Goal: Communication & Community: Answer question/provide support

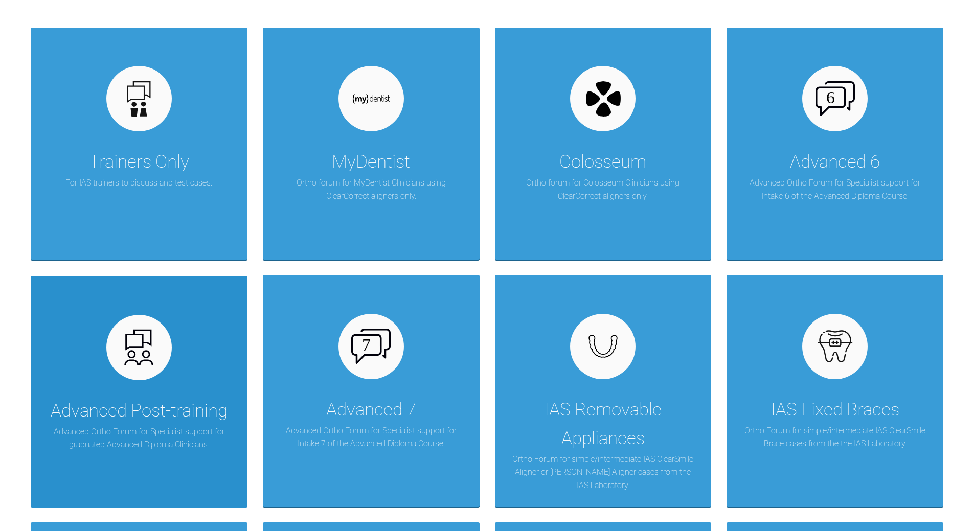
click at [213, 347] on div "Advanced Post-training Advanced Ortho Forum for Specialist support for graduate…" at bounding box center [139, 392] width 217 height 232
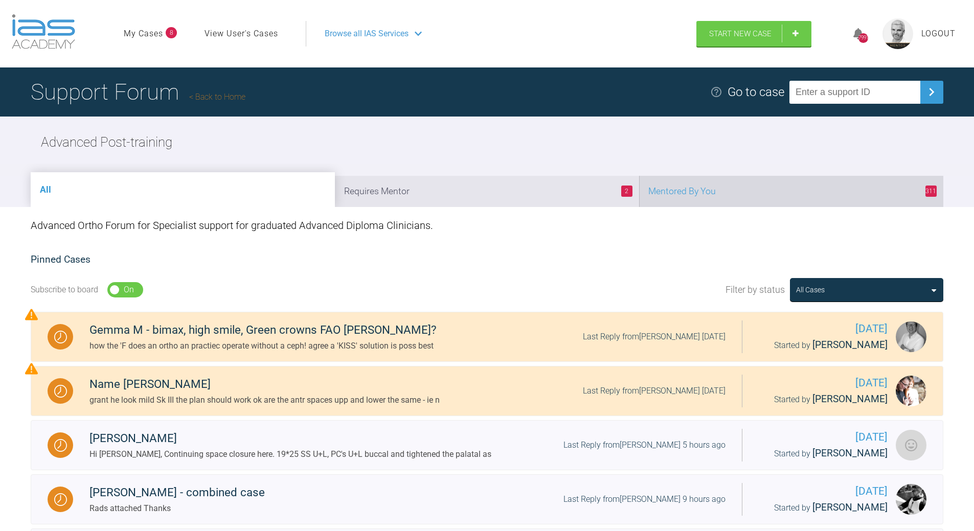
click at [716, 199] on li "311 Mentored By You" at bounding box center [791, 191] width 304 height 31
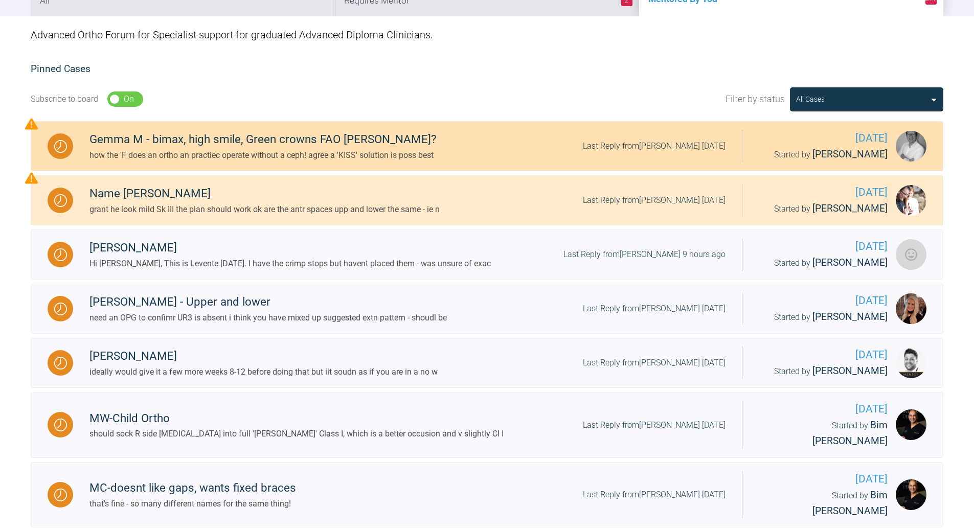
scroll to position [204, 0]
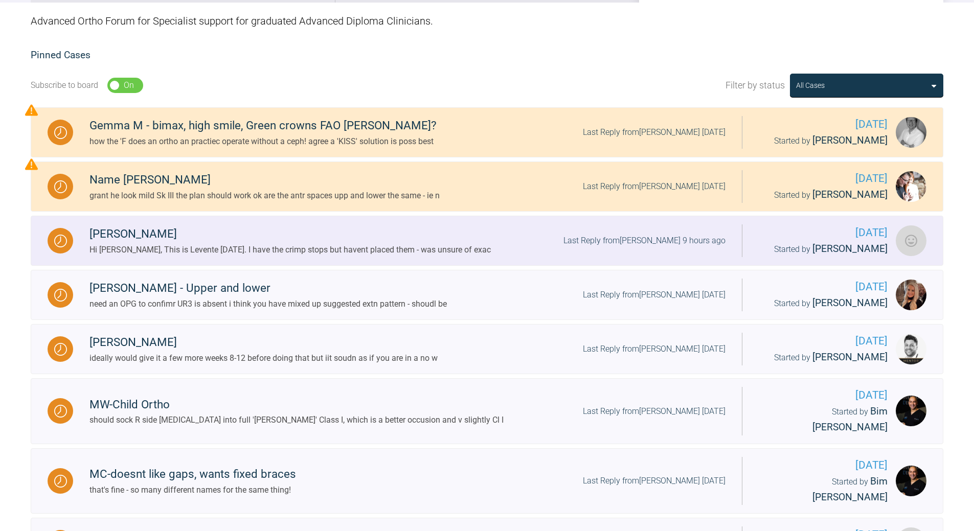
click at [664, 240] on div "Last Reply from [PERSON_NAME] 9 hours ago" at bounding box center [644, 240] width 162 height 13
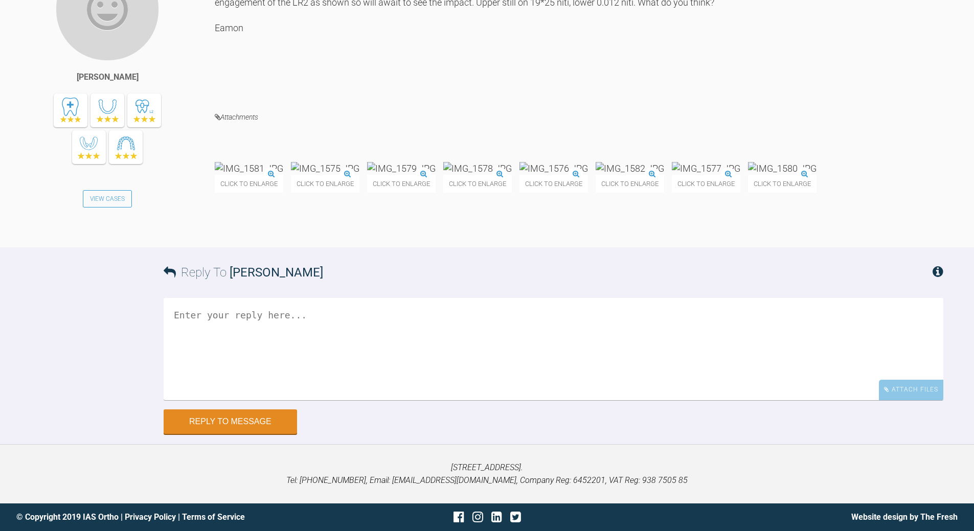
scroll to position [7501, 0]
click at [352, 350] on textarea at bounding box center [554, 349] width 780 height 102
click at [205, 313] on textarea "yes medial to lowr canines" at bounding box center [554, 349] width 780 height 102
drag, startPoint x: 261, startPoint y: 470, endPoint x: 265, endPoint y: 466, distance: 5.4
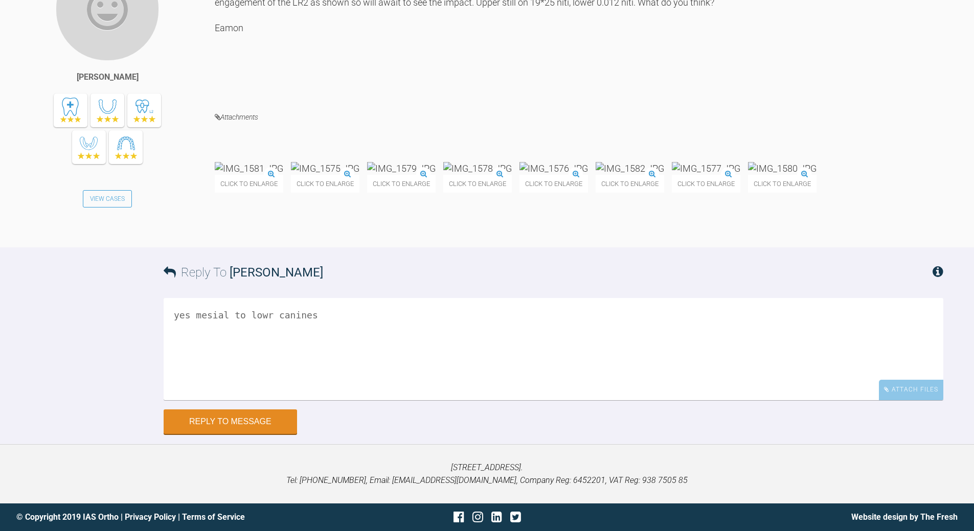
click at [261, 400] on textarea "yes mesial to lowr canines" at bounding box center [554, 349] width 780 height 102
click at [328, 400] on textarea "yes mesial to lower canines" at bounding box center [554, 349] width 780 height 102
click at [561, 400] on textarea "yes mesial to lower canines ; woudl go for it now; & tie all teeth fully in - r…" at bounding box center [554, 349] width 780 height 102
type textarea "yes mesial to lower canines ; woudl go for it now; & tie all teeth fully in & r…"
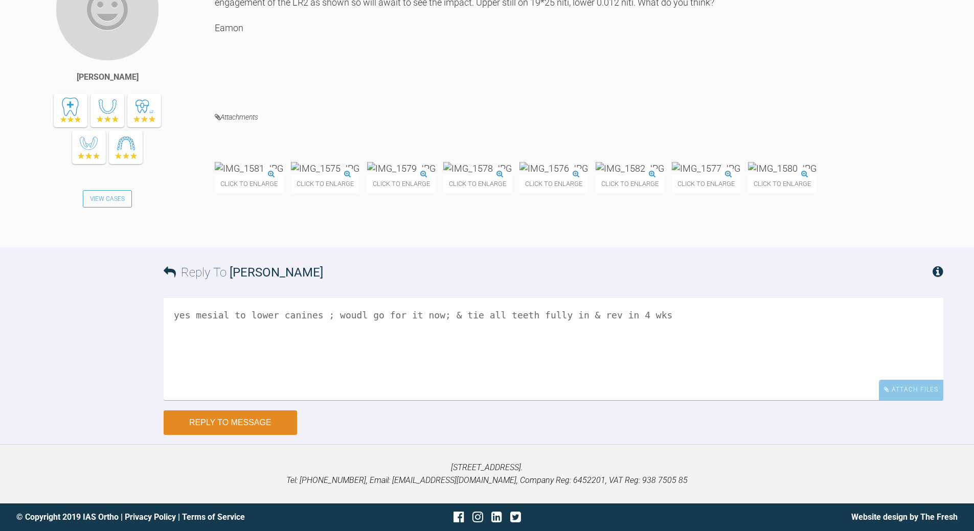
click at [270, 410] on button "Reply to Message" at bounding box center [230, 422] width 133 height 25
click at [260, 415] on button "Reply to Message" at bounding box center [230, 422] width 133 height 25
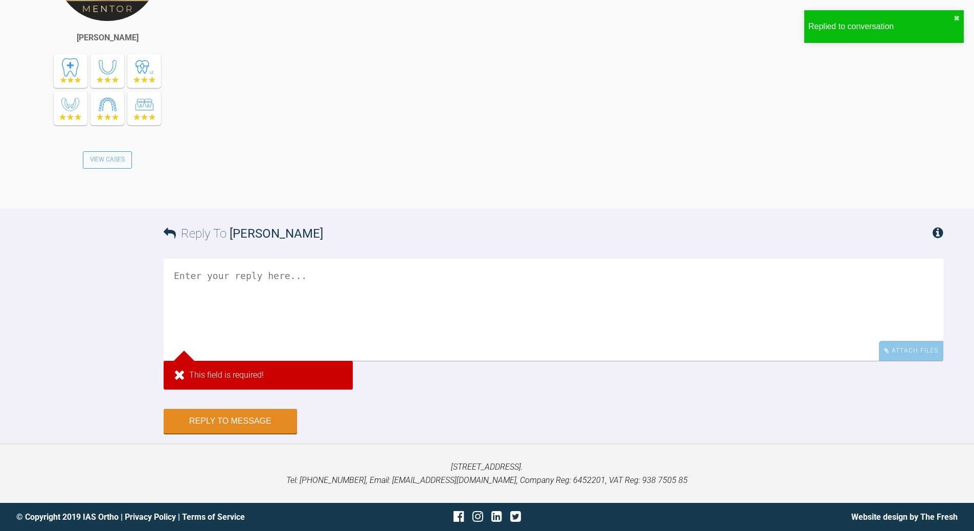
scroll to position [7923, 0]
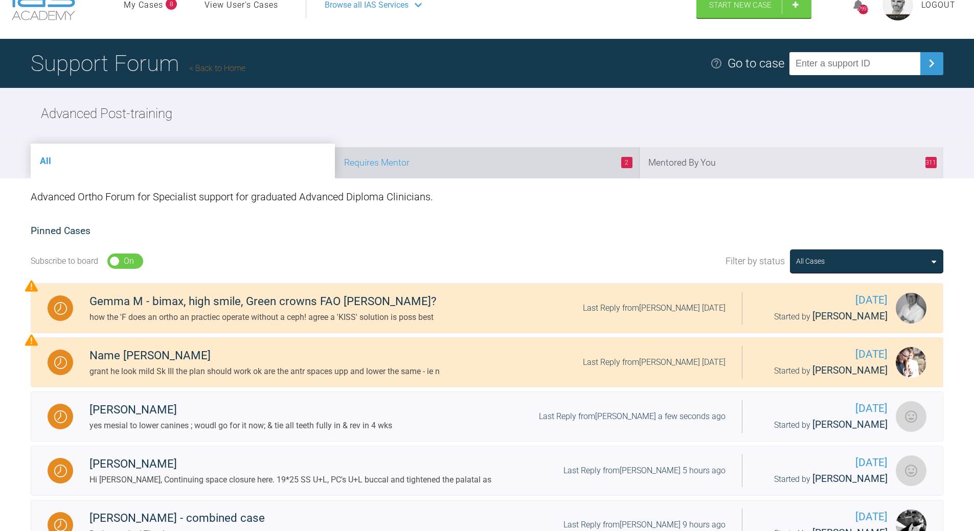
scroll to position [28, 0]
click at [423, 162] on li "2 Requires Mentor" at bounding box center [487, 163] width 304 height 31
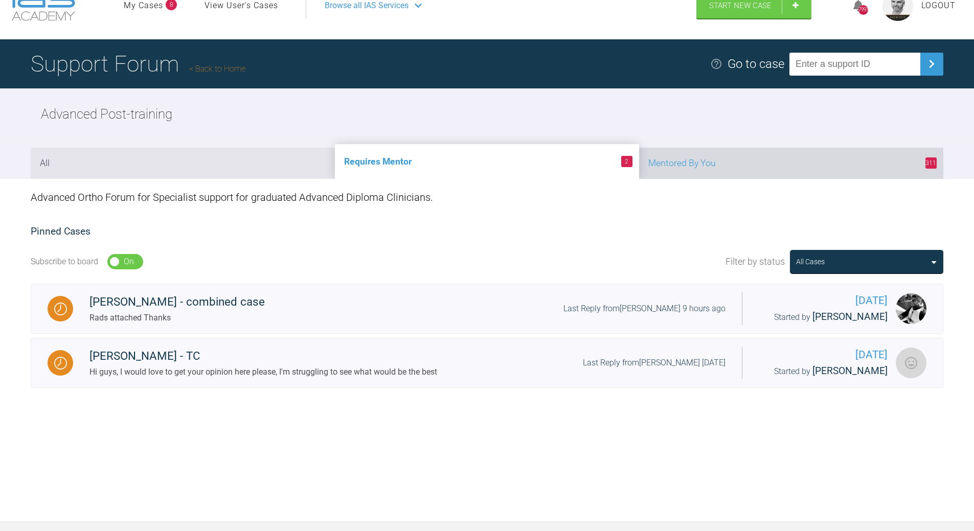
click at [698, 158] on li "311 Mentored By You" at bounding box center [791, 163] width 304 height 31
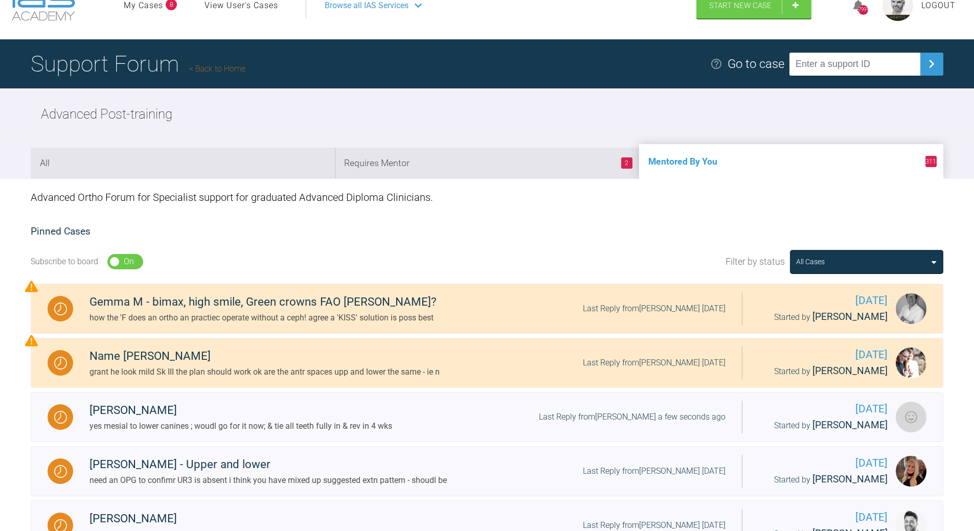
click at [229, 70] on link "Back to Home" at bounding box center [217, 69] width 56 height 10
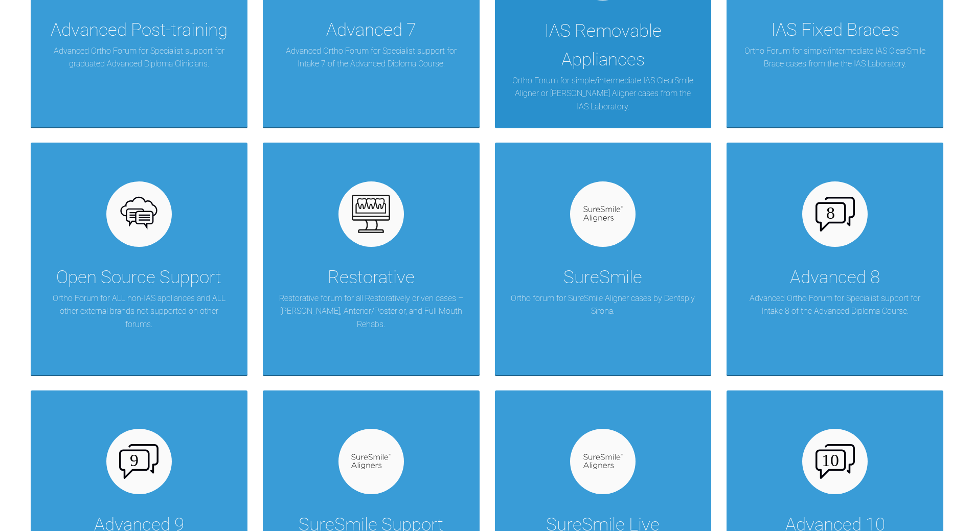
scroll to position [590, 0]
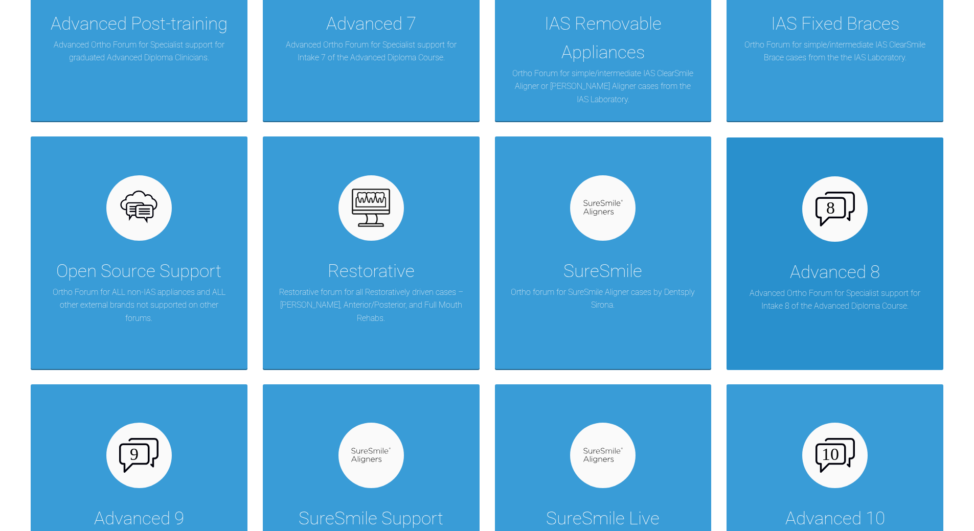
click at [840, 232] on div at bounding box center [834, 208] width 65 height 65
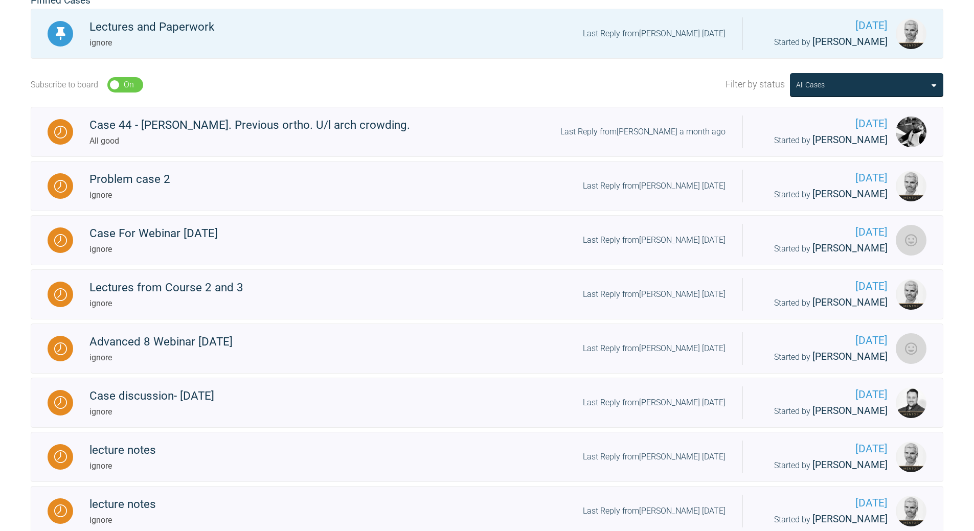
scroll to position [233, 0]
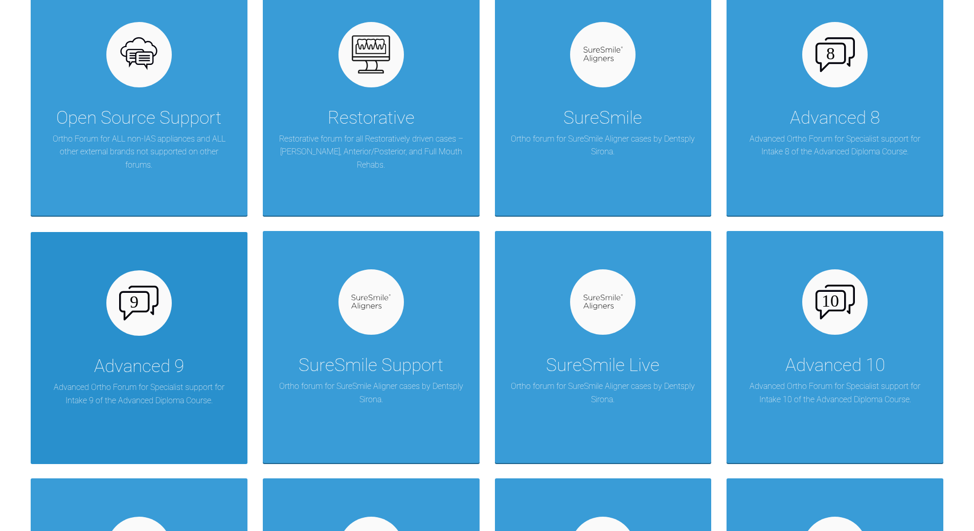
click at [133, 330] on div at bounding box center [138, 302] width 65 height 65
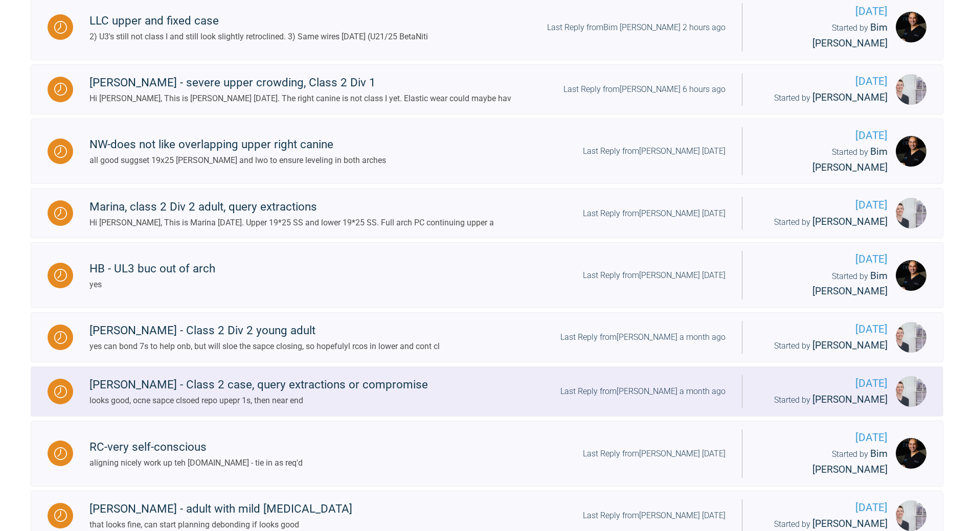
scroll to position [386, 0]
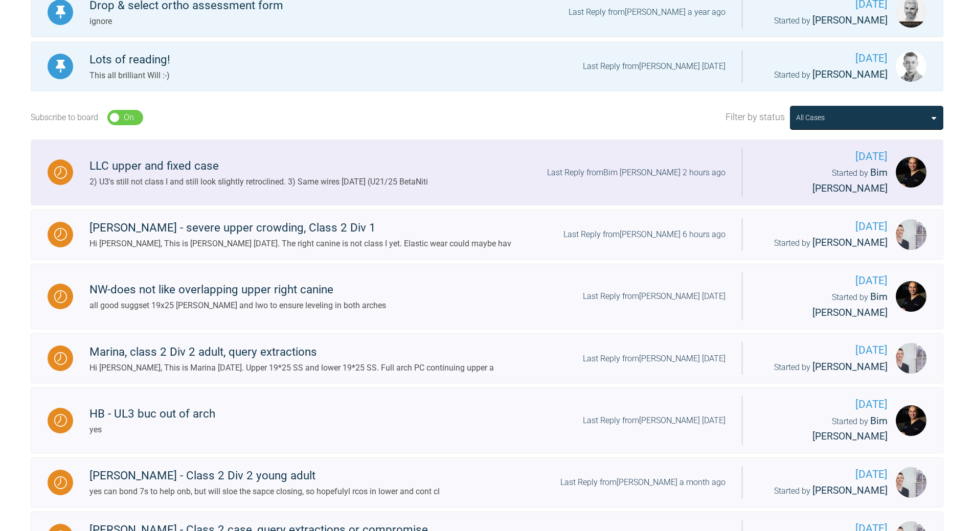
click at [652, 166] on div "Last Reply from Bim [PERSON_NAME] 2 hours ago" at bounding box center [636, 172] width 178 height 13
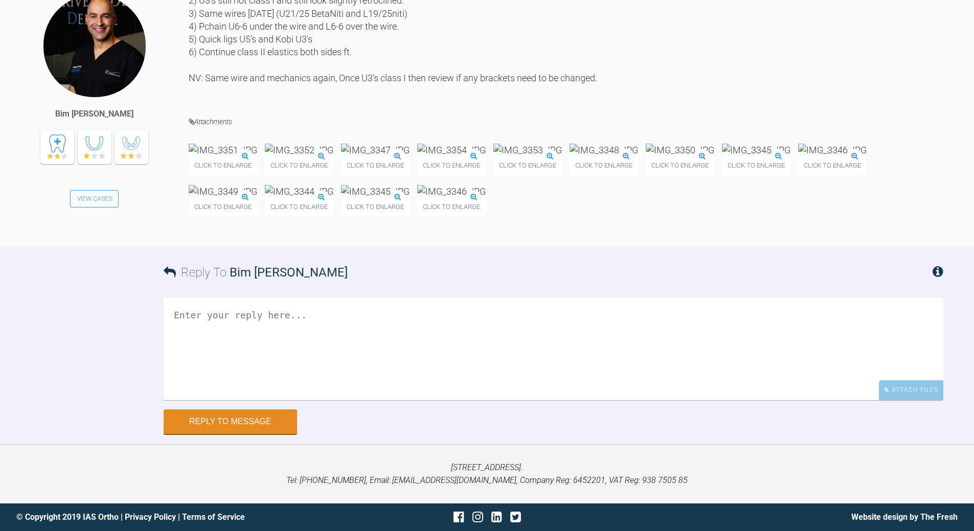
scroll to position [30497, 0]
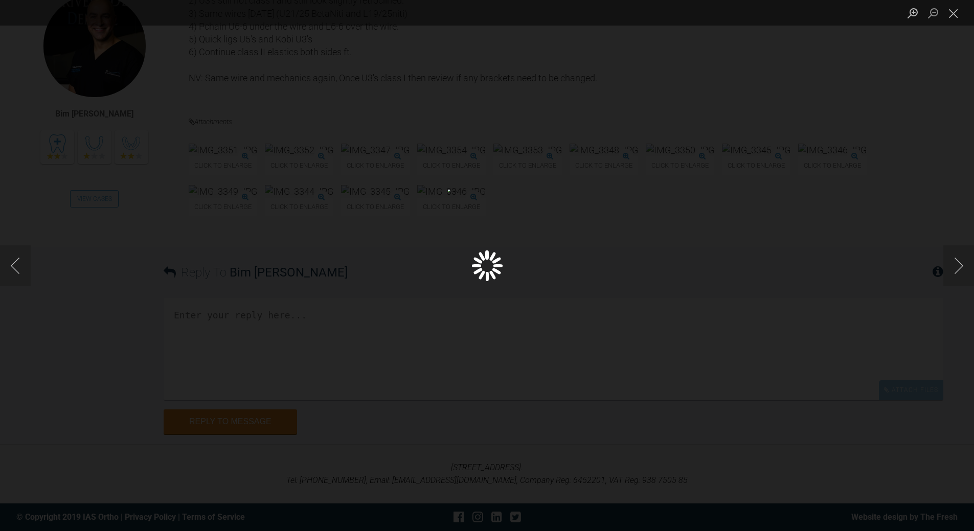
scroll to position [30651, 0]
drag, startPoint x: 952, startPoint y: 17, endPoint x: 927, endPoint y: 30, distance: 27.9
click at [953, 17] on button "Close lightbox" at bounding box center [953, 13] width 20 height 18
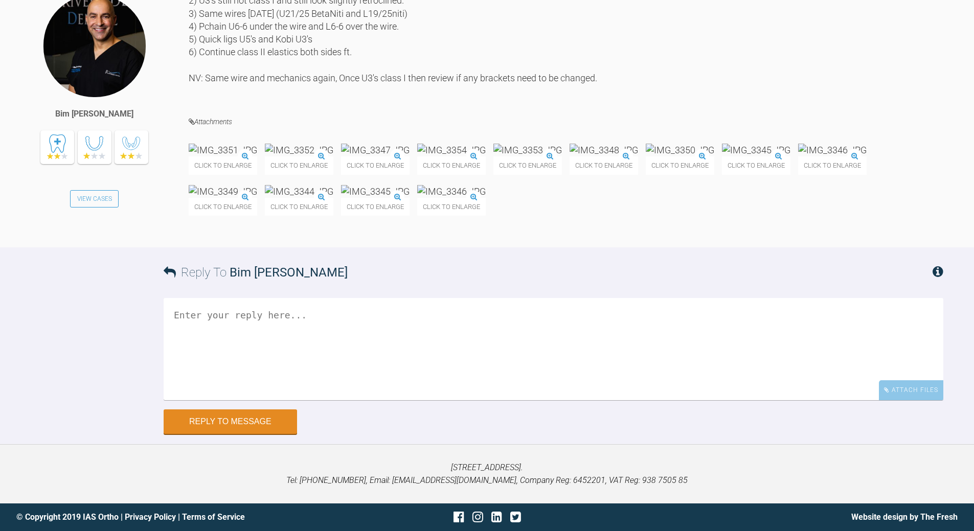
scroll to position [31724, 0]
click at [368, 400] on textarea at bounding box center [554, 349] width 780 height 102
click at [267, 379] on textarea "agree - cehck bracxkest n/v" at bounding box center [554, 349] width 780 height 102
click at [226, 380] on textarea "agree - cehck brackets n/v" at bounding box center [554, 349] width 780 height 102
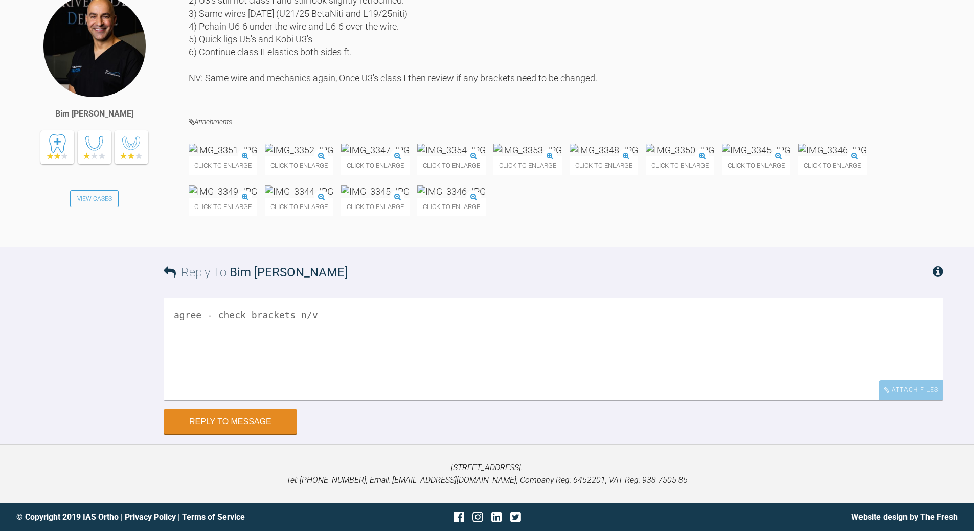
scroll to position [31673, 0]
click at [385, 400] on textarea "agree - check brackets n/v" at bounding box center [554, 349] width 780 height 102
type textarea "agree - check brackets n/v looking nice - detailing - crossing the Is and dotti…"
click at [279, 418] on button "Reply to Message" at bounding box center [230, 422] width 133 height 25
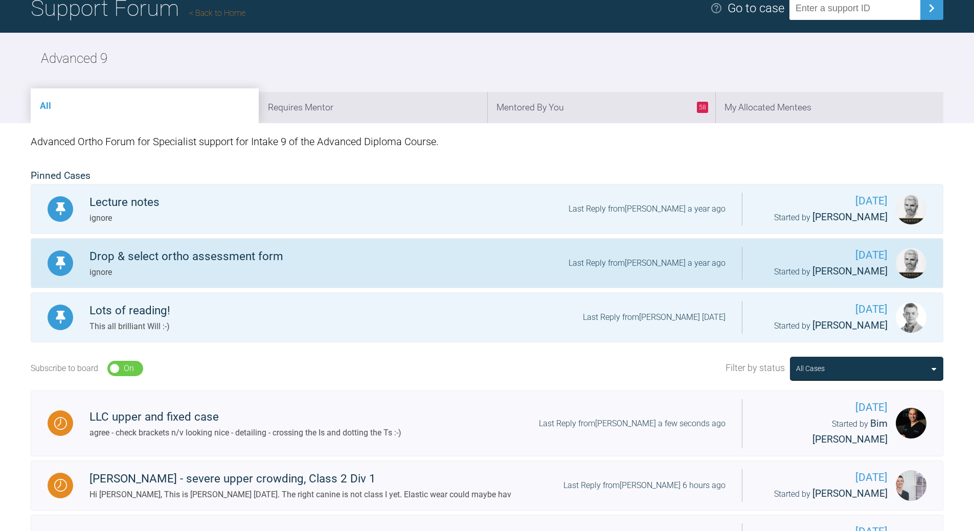
scroll to position [79, 0]
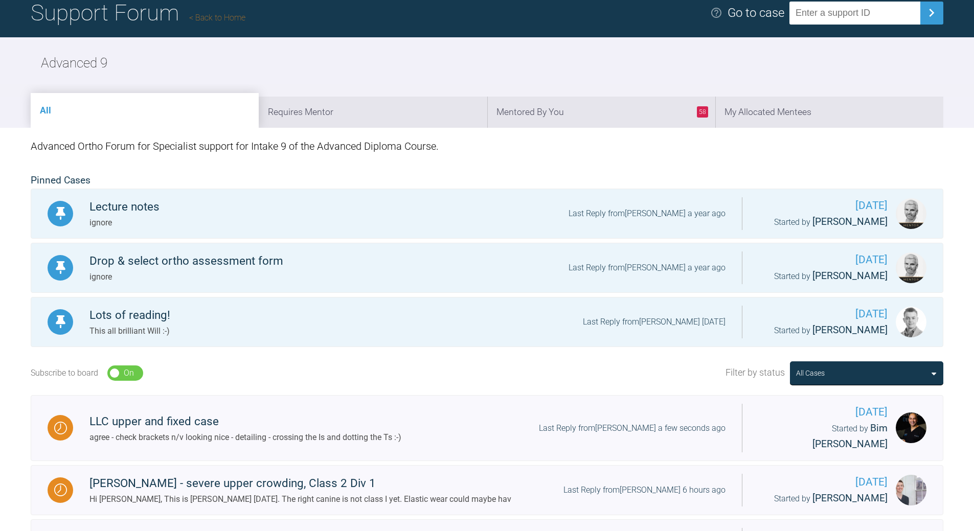
click at [218, 15] on link "Back to Home" at bounding box center [217, 18] width 56 height 10
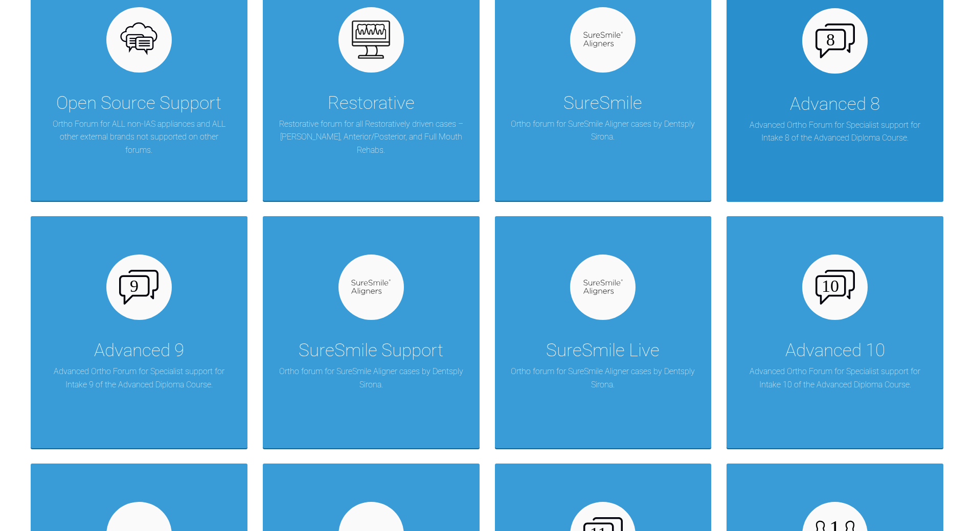
scroll to position [744, 0]
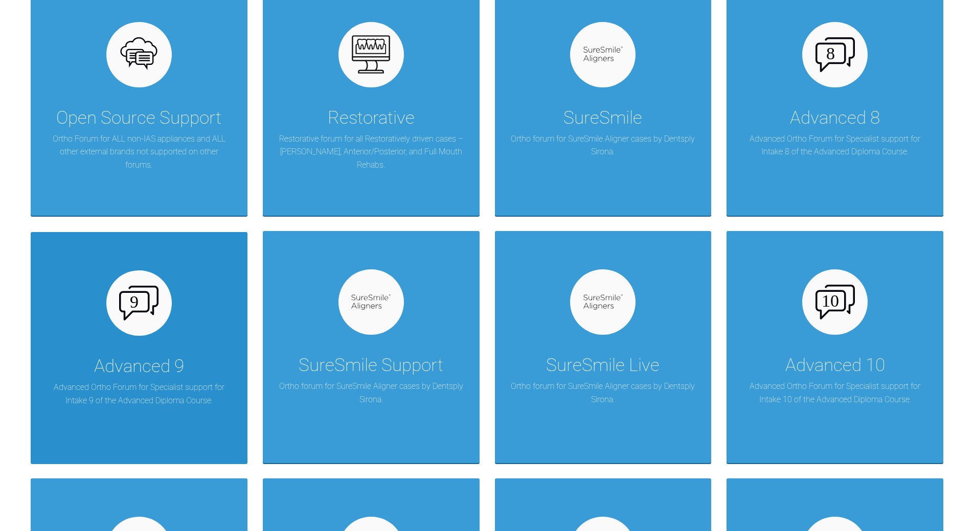
click at [123, 313] on img at bounding box center [138, 303] width 39 height 35
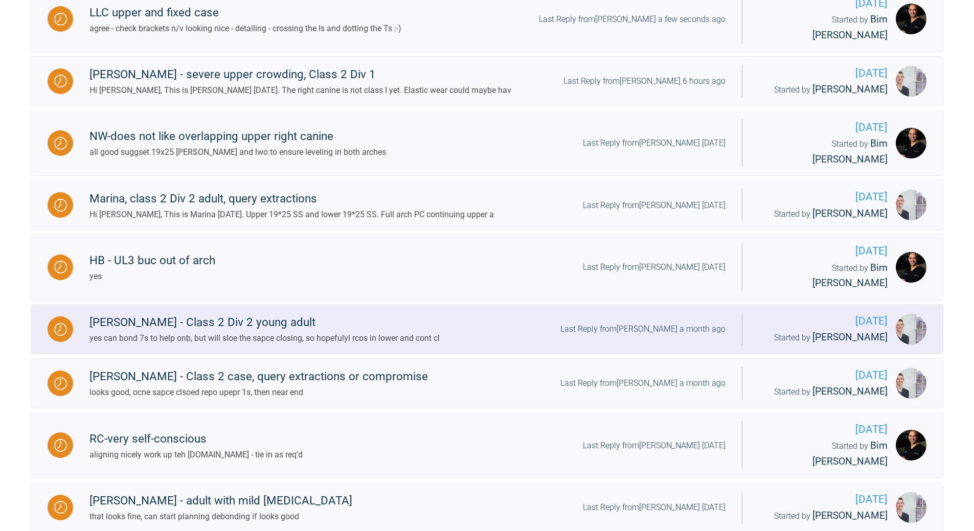
scroll to position [181, 0]
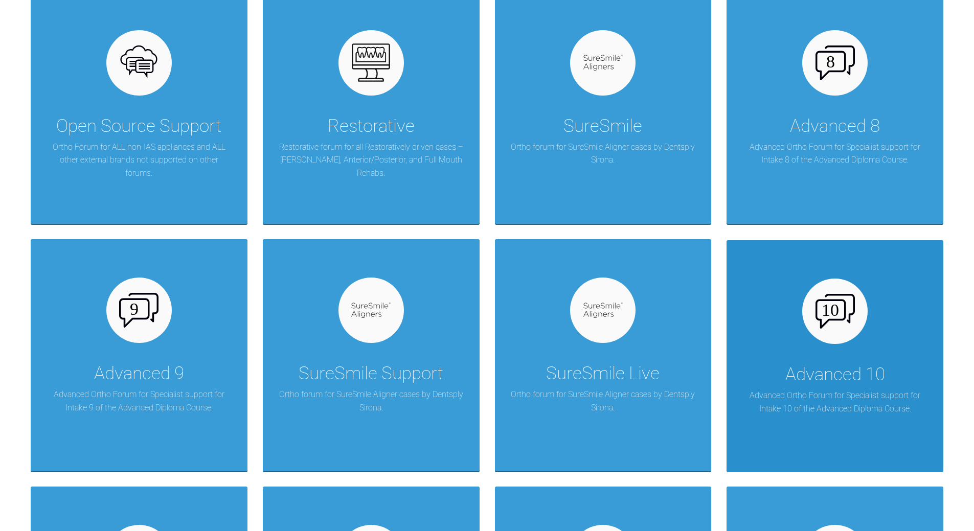
scroll to position [795, 0]
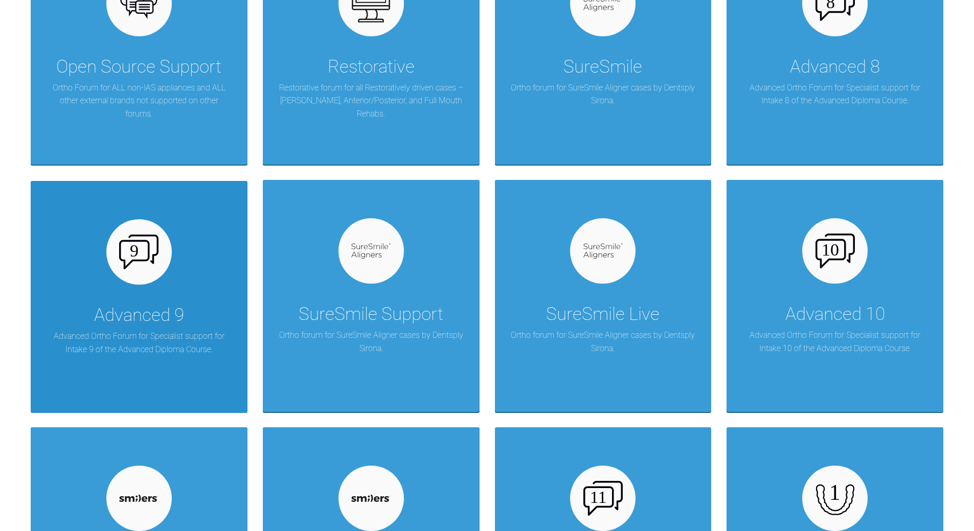
click at [140, 272] on div at bounding box center [138, 251] width 65 height 65
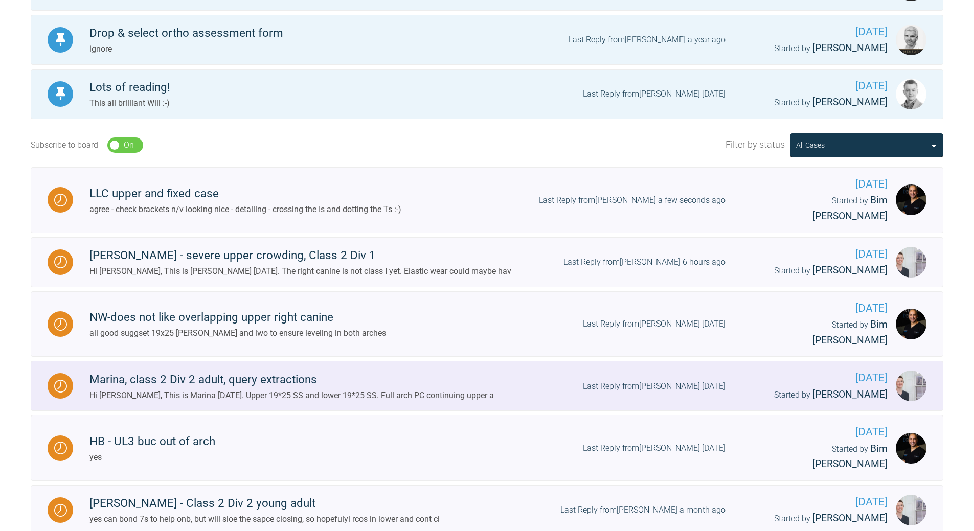
scroll to position [181, 0]
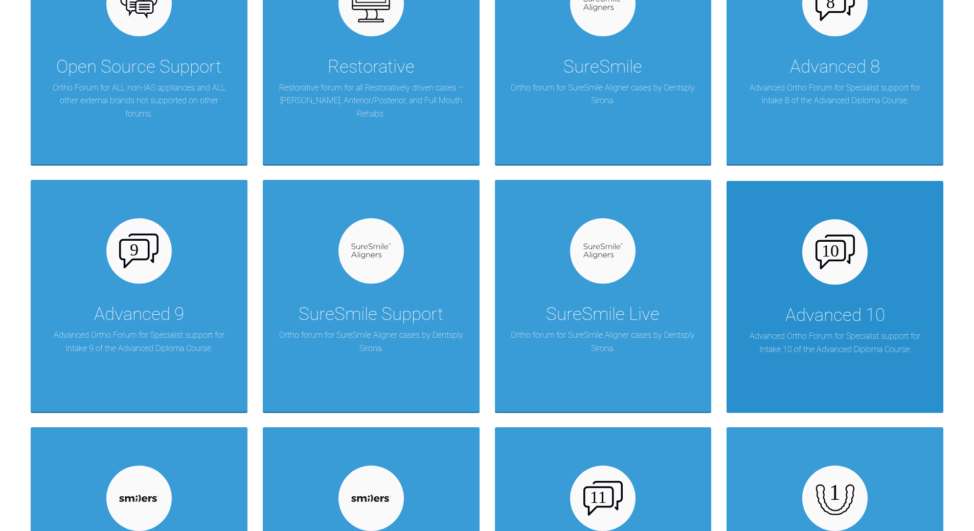
click at [829, 323] on div "Advanced 10" at bounding box center [835, 315] width 100 height 29
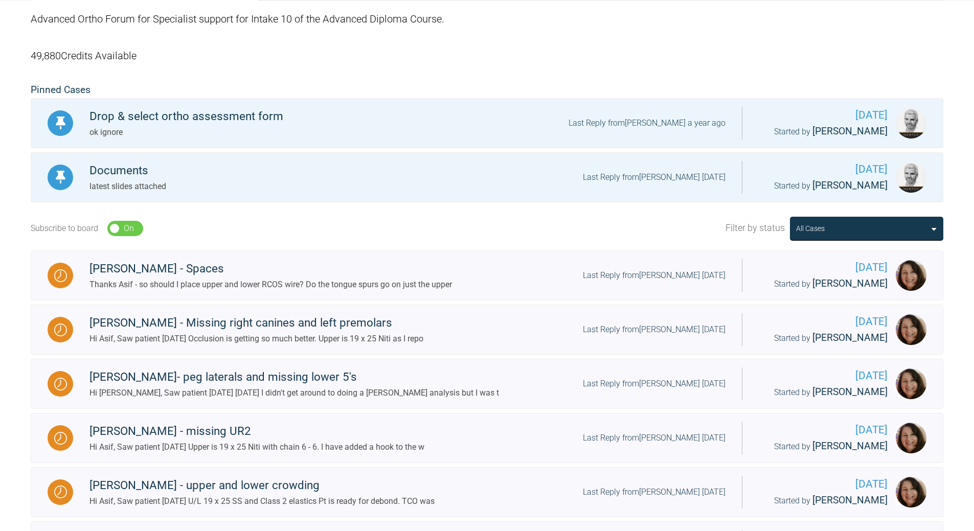
scroll to position [358, 0]
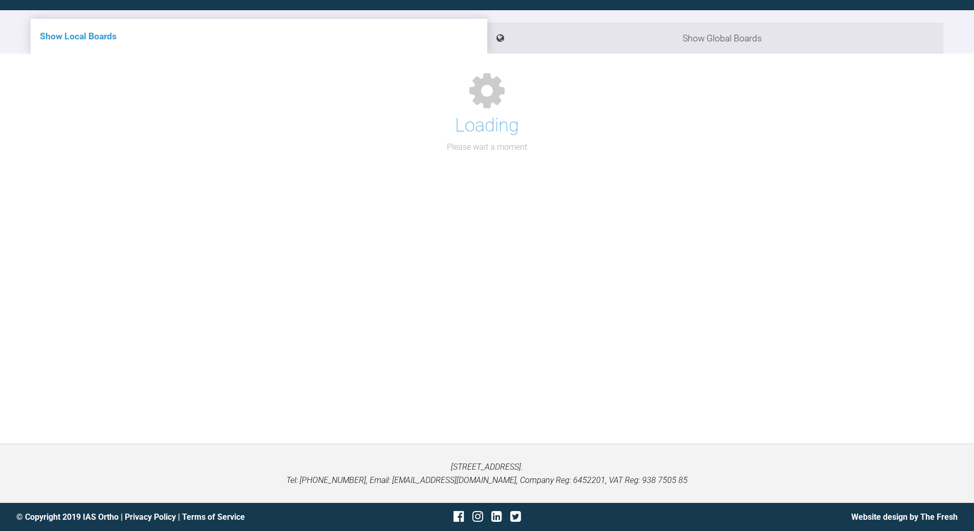
scroll to position [106, 0]
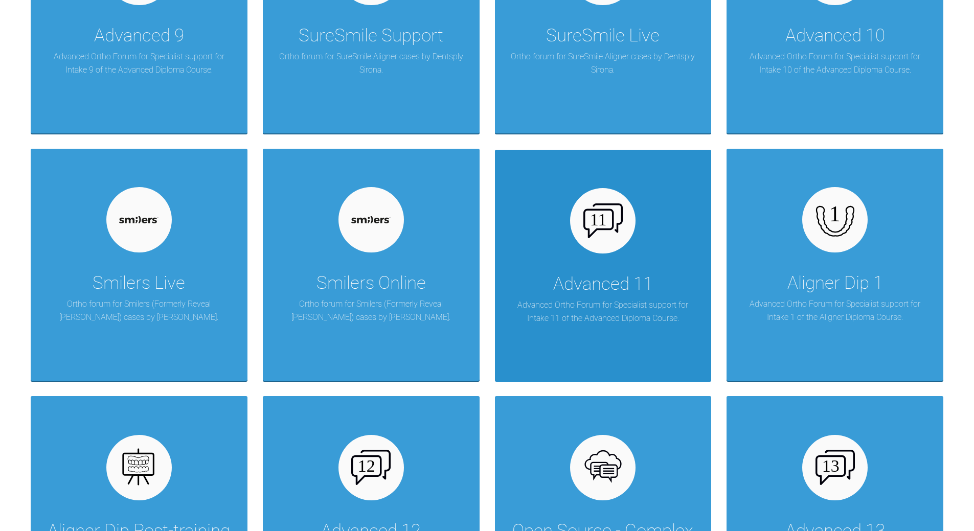
click at [595, 225] on img at bounding box center [602, 220] width 39 height 35
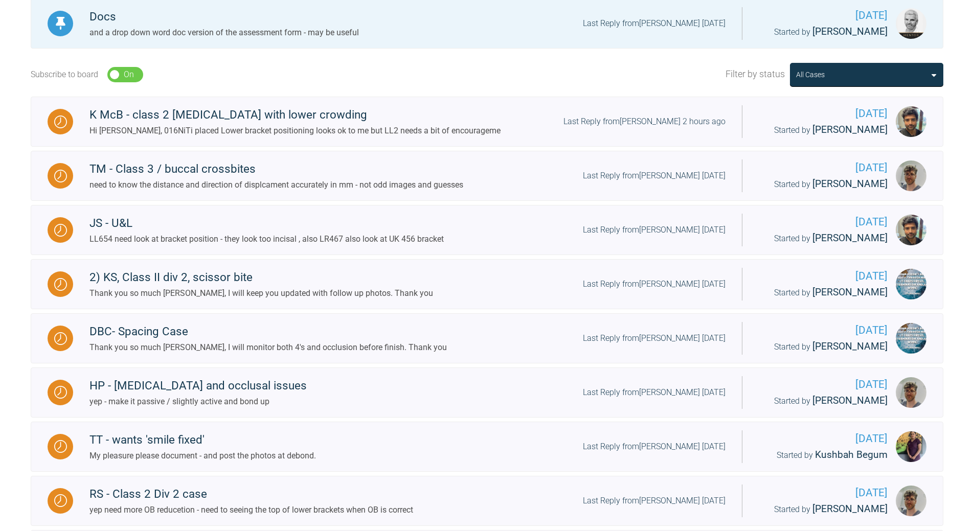
scroll to position [307, 0]
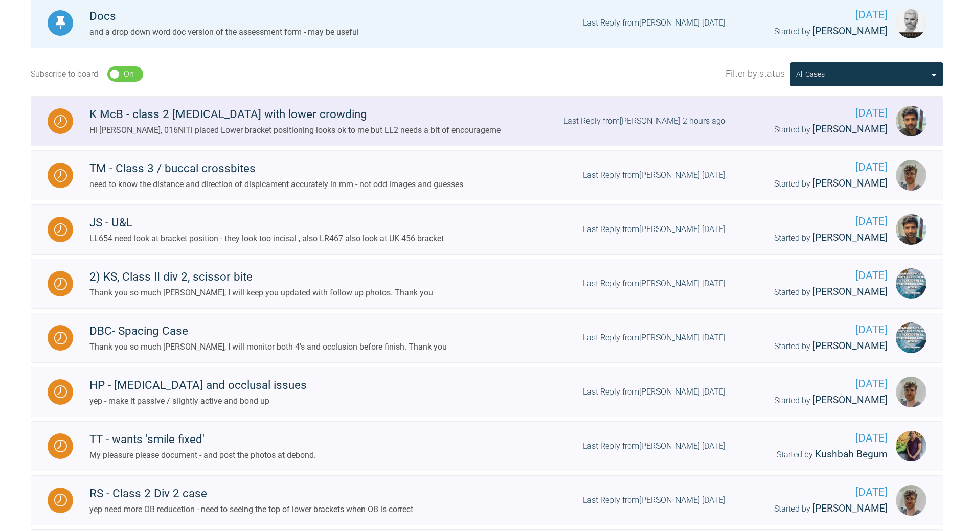
click at [671, 118] on div "Last Reply from [PERSON_NAME] 2 hours ago" at bounding box center [644, 120] width 162 height 13
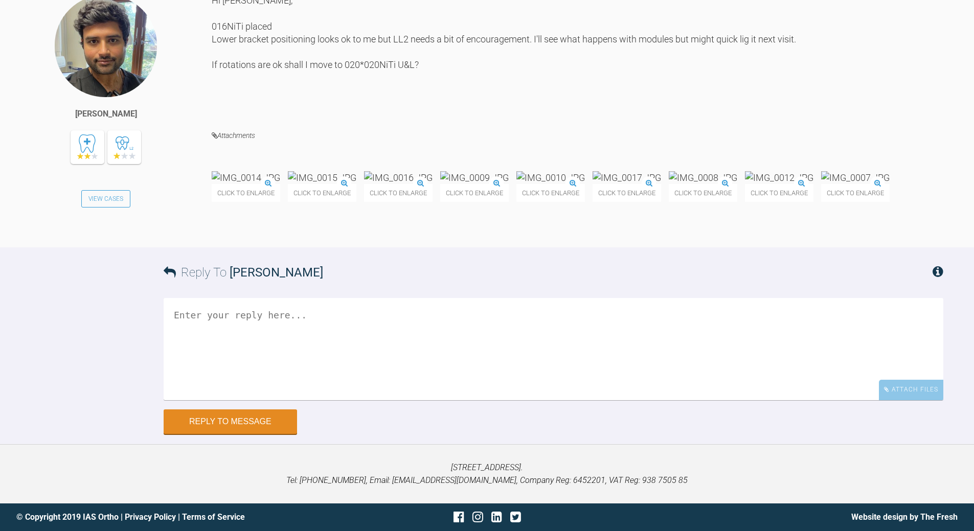
scroll to position [8361, 0]
click at [737, 184] on img at bounding box center [703, 177] width 68 height 13
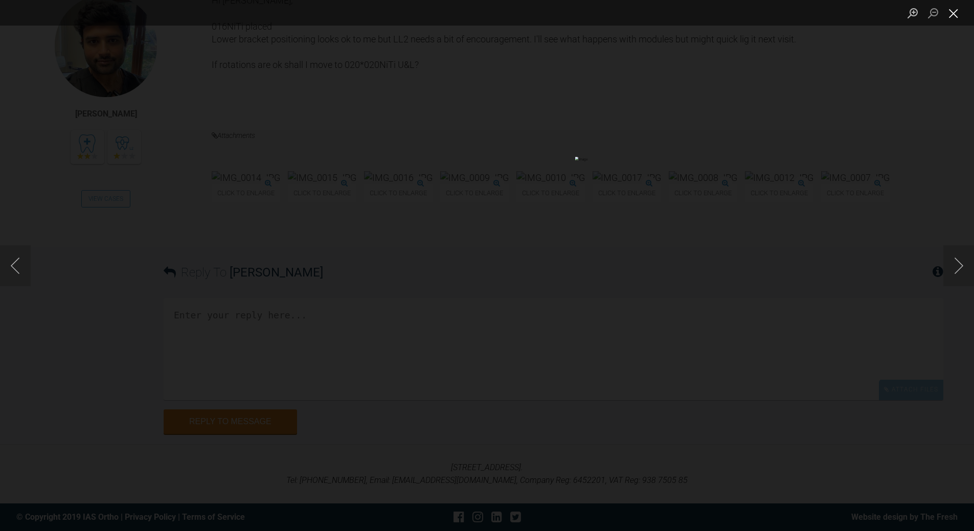
drag, startPoint x: 960, startPoint y: 15, endPoint x: 911, endPoint y: 23, distance: 50.2
click at [959, 15] on button "Close lightbox" at bounding box center [953, 13] width 20 height 18
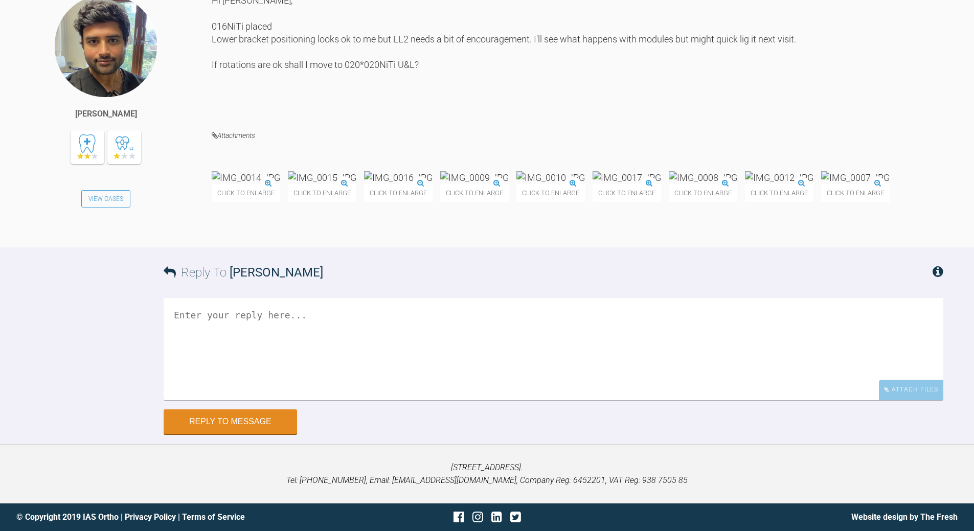
scroll to position [8463, 0]
click at [448, 389] on textarea at bounding box center [554, 349] width 780 height 102
click at [404, 365] on textarea "LL2 prob needs a reit to make sure no xs comp[osite - then tie in TIGHT" at bounding box center [554, 349] width 780 height 102
click at [271, 368] on textarea "LL2 prob needs a reit to make sure no xs composite - then tie in TIGHT" at bounding box center [554, 349] width 780 height 102
click at [286, 366] on textarea "LL2 prob needs a resit to make sure no xs composite - then tie in TIGHT" at bounding box center [554, 349] width 780 height 102
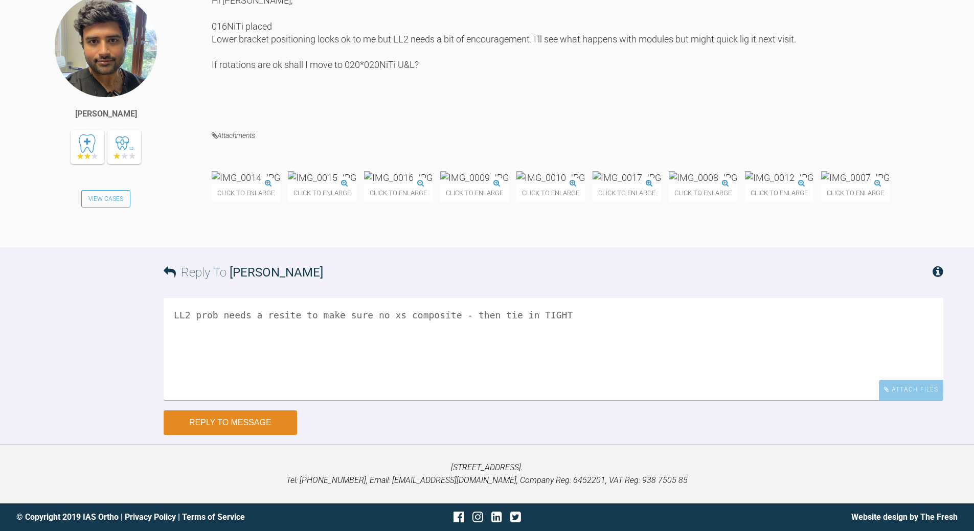
type textarea "LL2 prob needs a resite to make sure no xs composite - then tie in TIGHT"
click at [249, 435] on button "Reply to Message" at bounding box center [230, 422] width 133 height 25
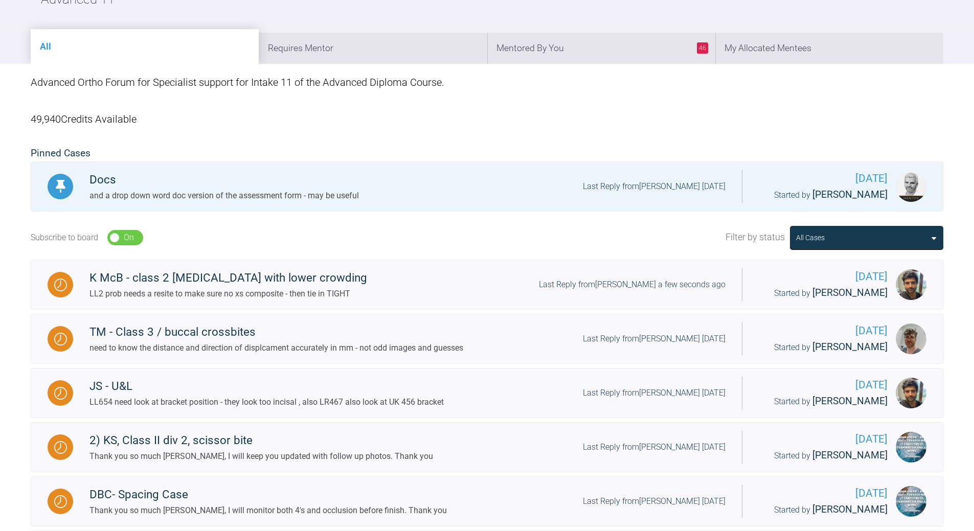
scroll to position [65, 0]
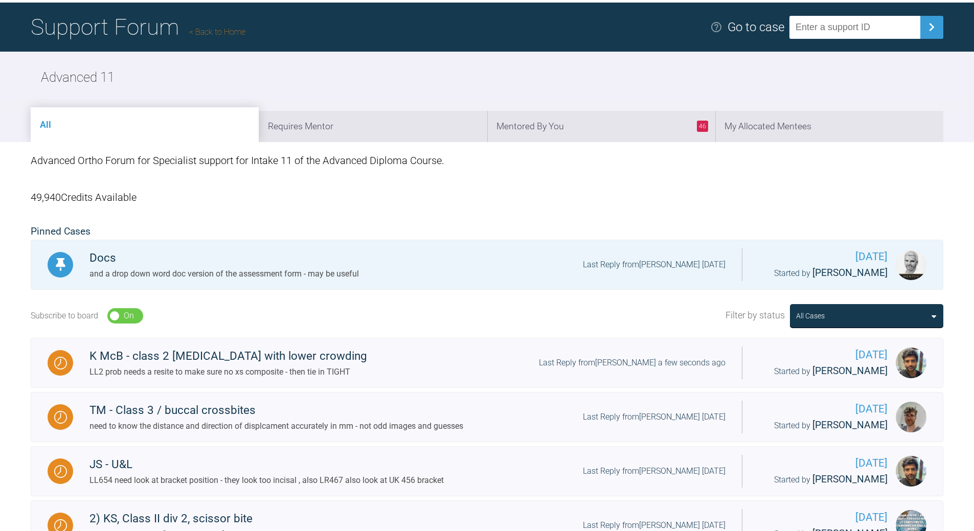
click at [201, 33] on link "Back to Home" at bounding box center [217, 32] width 56 height 10
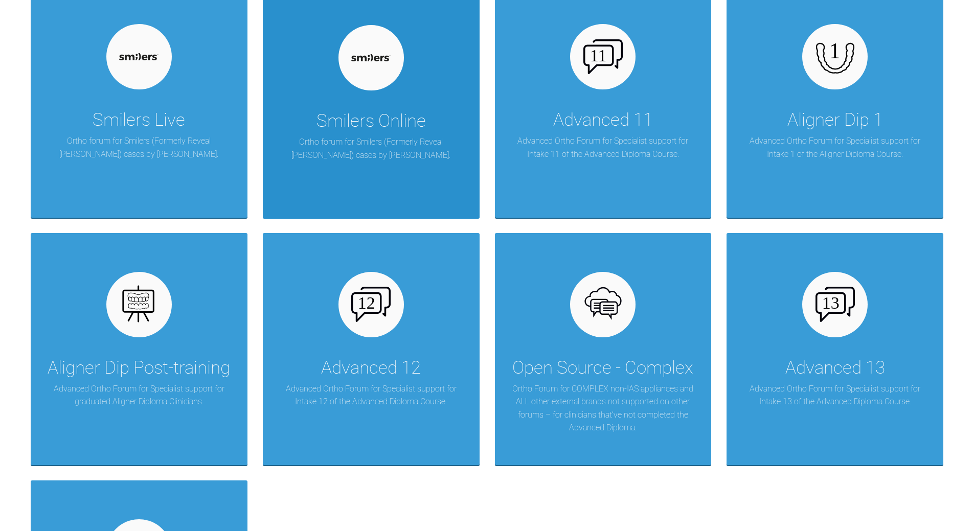
scroll to position [1445, 0]
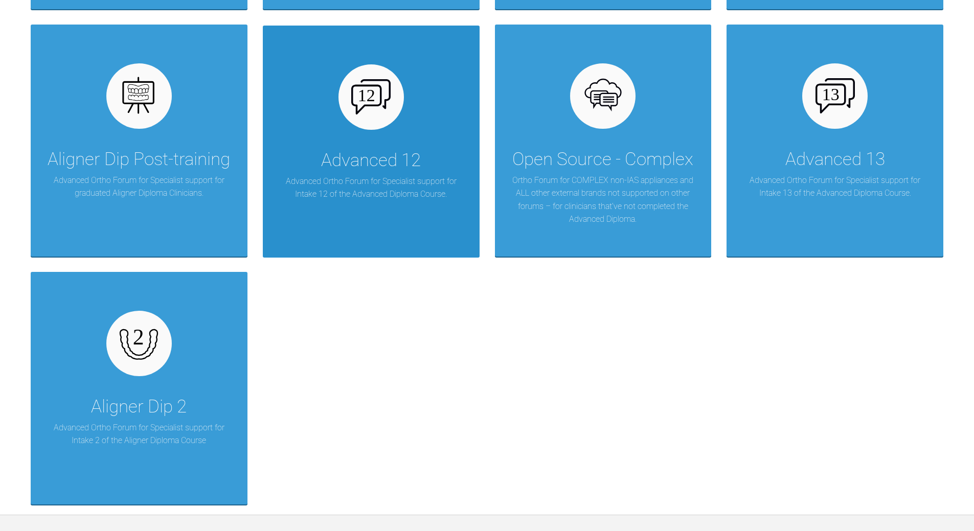
click at [394, 167] on div "Advanced 12" at bounding box center [371, 160] width 100 height 29
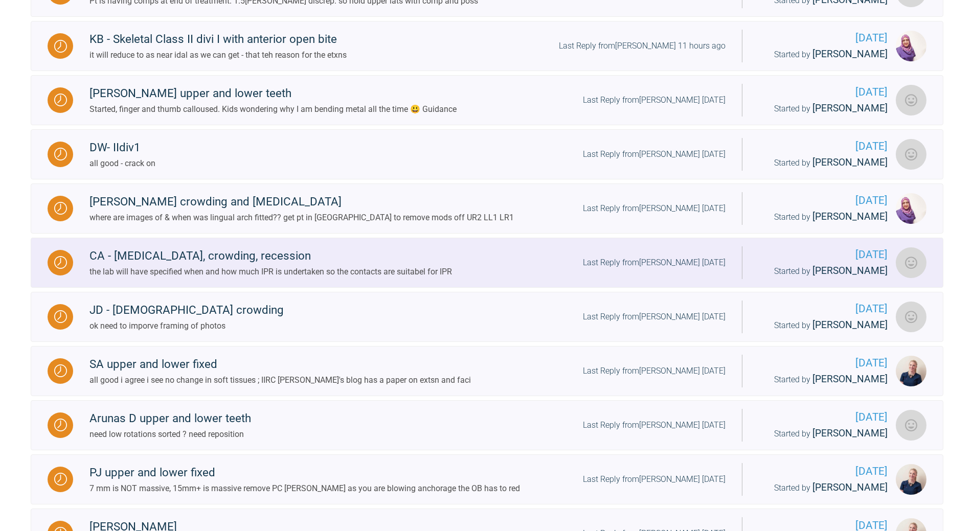
scroll to position [470, 0]
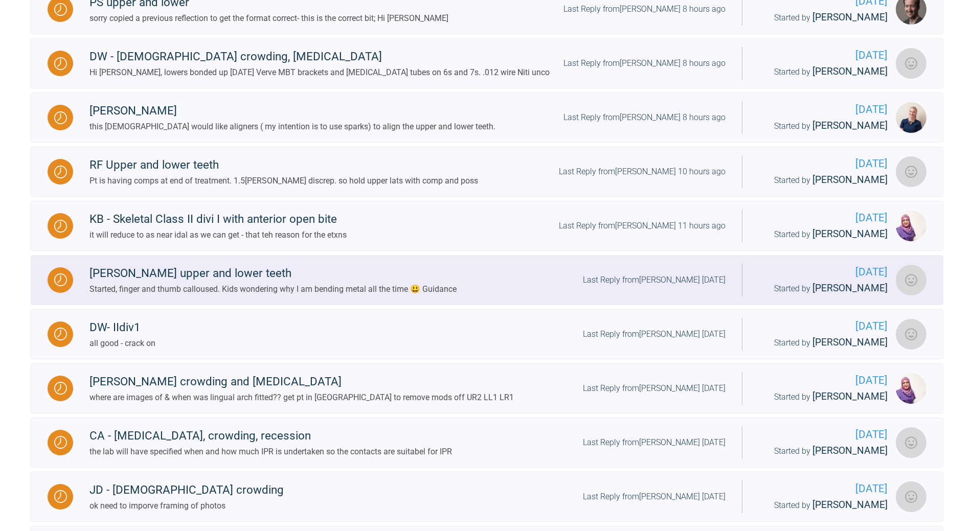
click at [652, 287] on div "Last Reply from [PERSON_NAME] [DATE]" at bounding box center [654, 279] width 143 height 13
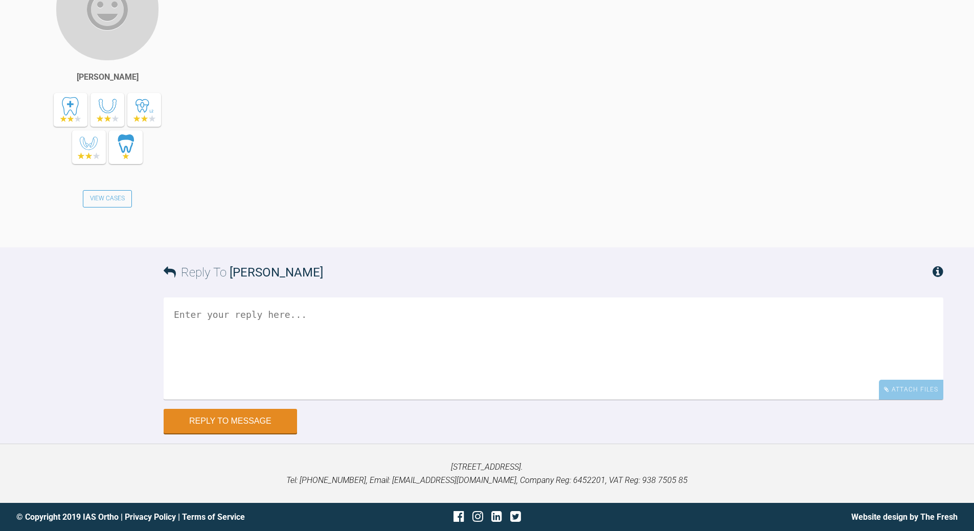
scroll to position [17882, 0]
click at [342, 400] on textarea at bounding box center [554, 348] width 780 height 102
click at [269, 400] on textarea "wtch teh video in teh 'libary'" at bounding box center [554, 348] width 780 height 102
click at [207, 400] on textarea "wtch teh video in the 'libary'" at bounding box center [554, 348] width 780 height 102
drag, startPoint x: 245, startPoint y: 466, endPoint x: 227, endPoint y: 475, distance: 19.7
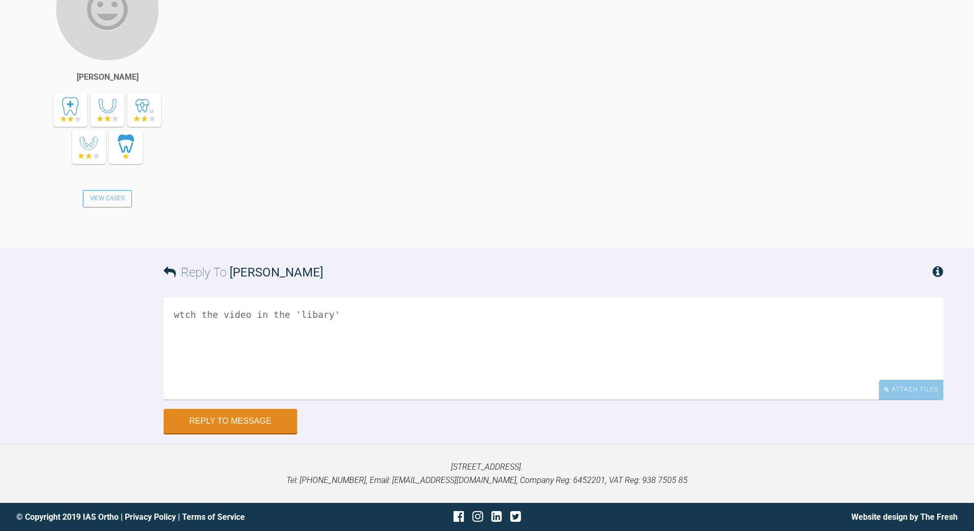
click at [244, 400] on textarea "wtch the video in the 'libary'" at bounding box center [554, 348] width 780 height 102
click at [179, 400] on textarea "wtch the videos in the 'libary'" at bounding box center [554, 348] width 780 height 102
click at [376, 400] on textarea "watch the videos in the 'libary'" at bounding box center [554, 348] width 780 height 102
drag, startPoint x: 261, startPoint y: 329, endPoint x: 268, endPoint y: 323, distance: 9.4
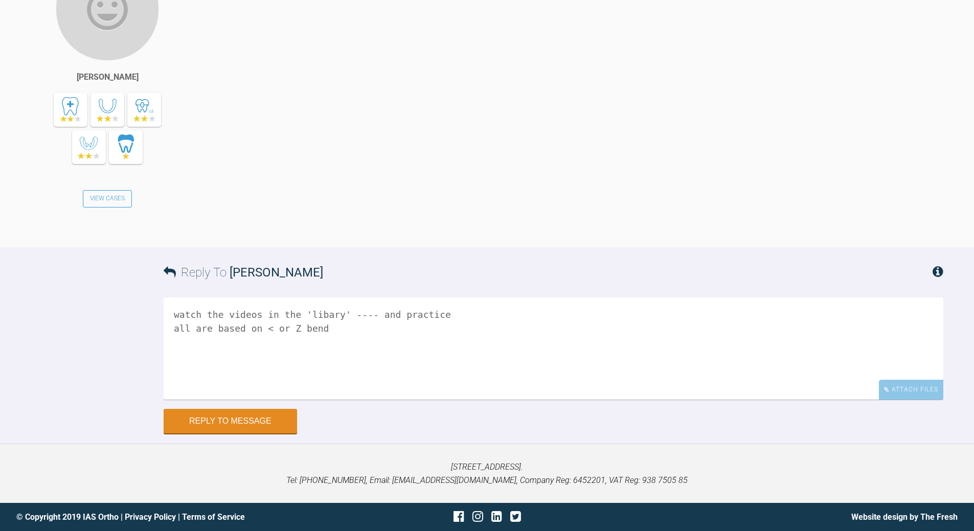
click at [260, 329] on textarea "watch the videos in the 'libary' ---- and practice all are based on < or Z bend" at bounding box center [554, 348] width 780 height 102
click at [364, 325] on textarea "watch the videos in the 'libary' ---- and practice all are based on single 20-2…" at bounding box center [554, 348] width 780 height 102
type textarea "watch the videos in the 'libary' ---- and practice all are based on single 20-2…"
click at [257, 417] on button "Reply to Message" at bounding box center [230, 422] width 133 height 25
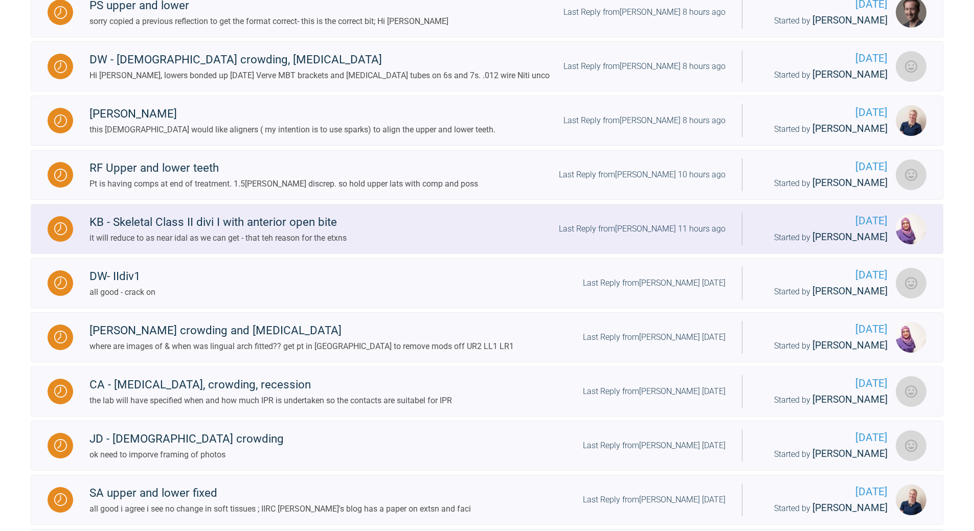
scroll to position [316, 0]
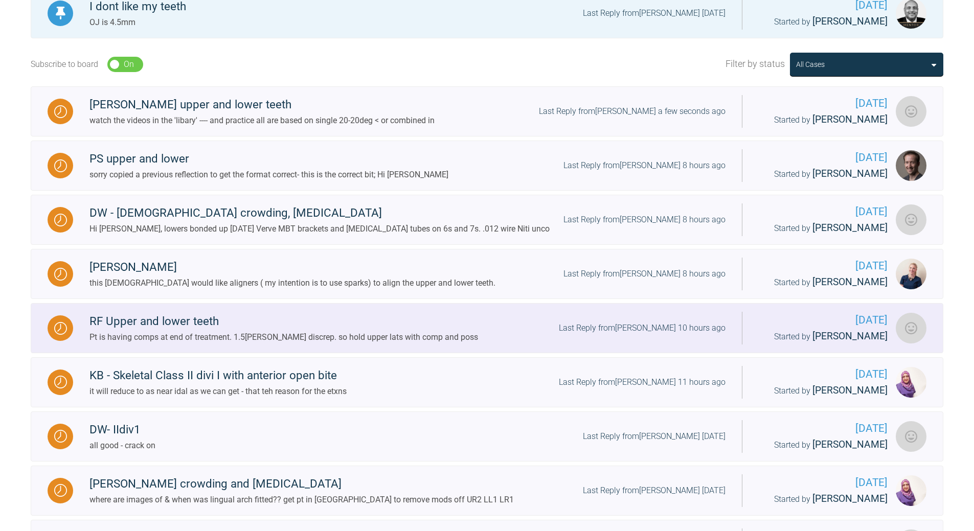
click at [679, 335] on div "Last Reply from [PERSON_NAME] 10 hours ago" at bounding box center [642, 328] width 167 height 13
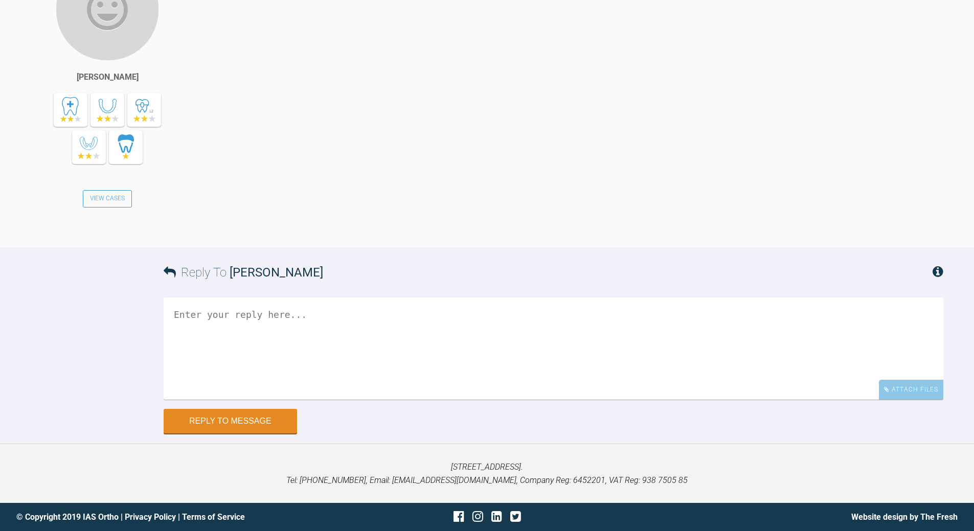
scroll to position [12919, 0]
click at [324, 400] on textarea at bounding box center [554, 348] width 780 height 102
click at [205, 315] on textarea "sugges temp build up those that need it now - so you can close teh spaces ready…" at bounding box center [554, 348] width 780 height 102
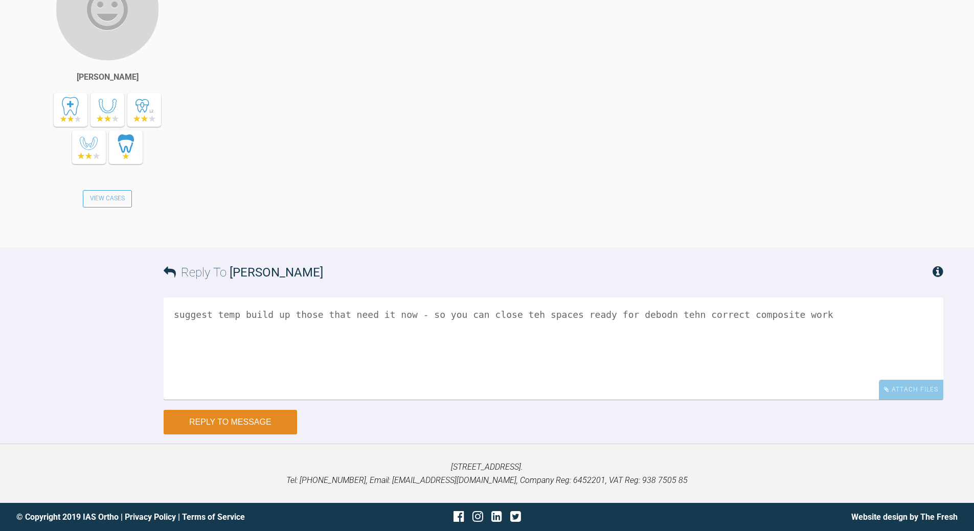
type textarea "suggest temp build up those that need it now - so you can close teh spaces read…"
click at [226, 421] on button "Reply to Message" at bounding box center [230, 422] width 133 height 25
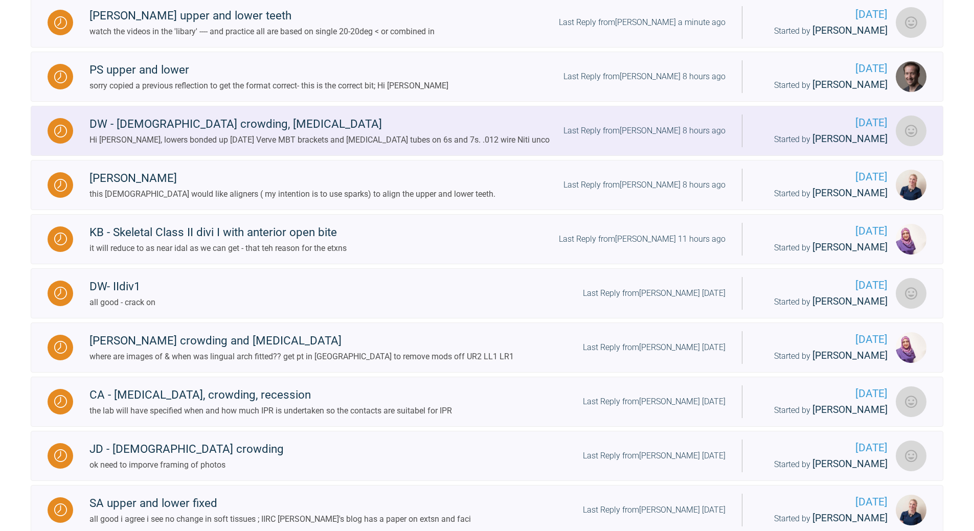
scroll to position [419, 0]
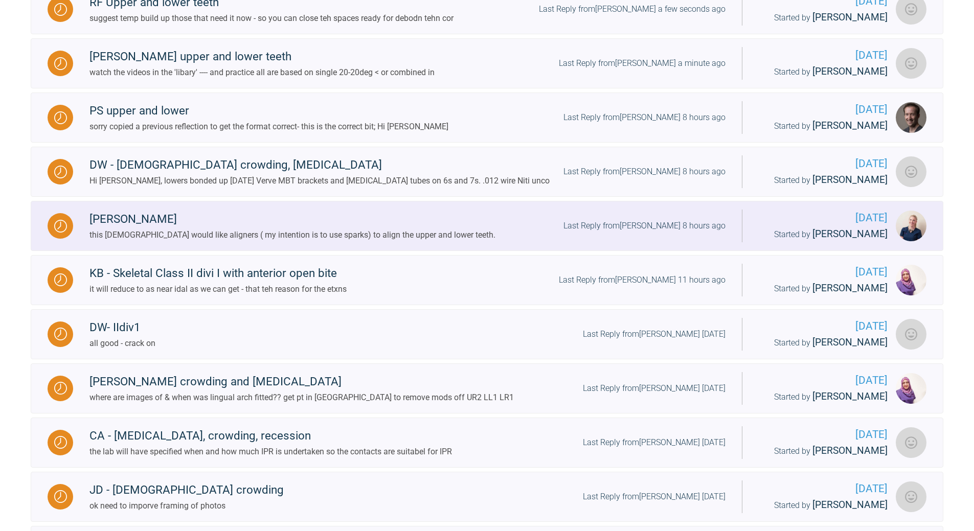
click at [662, 233] on div "Last Reply from [PERSON_NAME] 8 hours ago" at bounding box center [644, 225] width 162 height 13
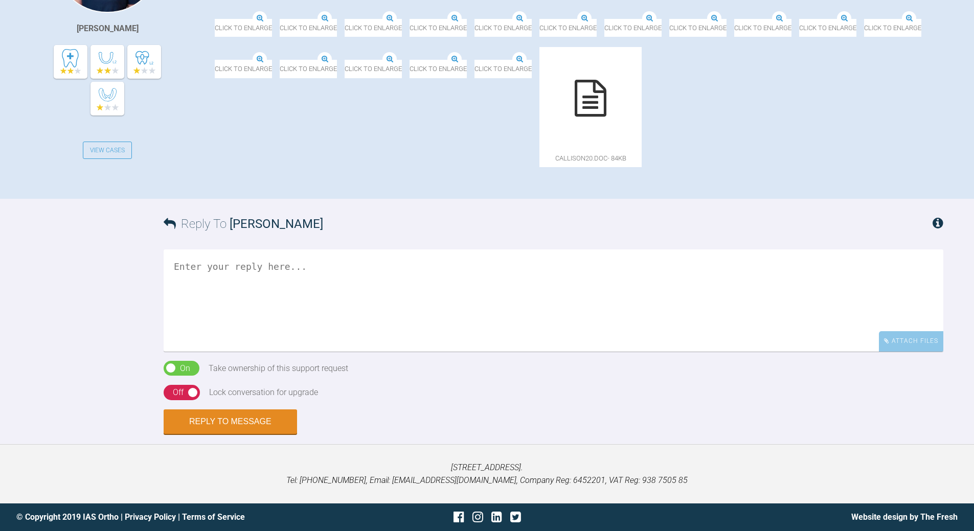
scroll to position [419, 0]
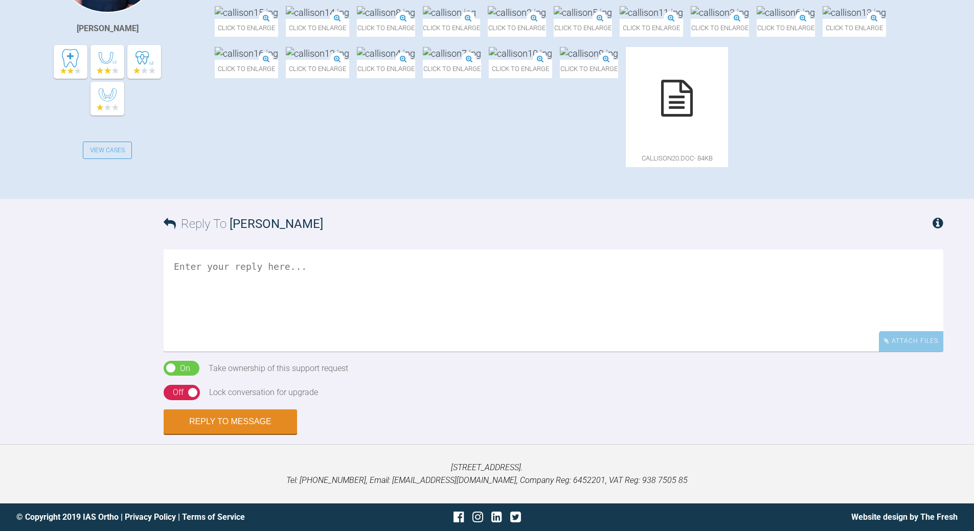
click at [329, 352] on textarea at bounding box center [554, 300] width 780 height 102
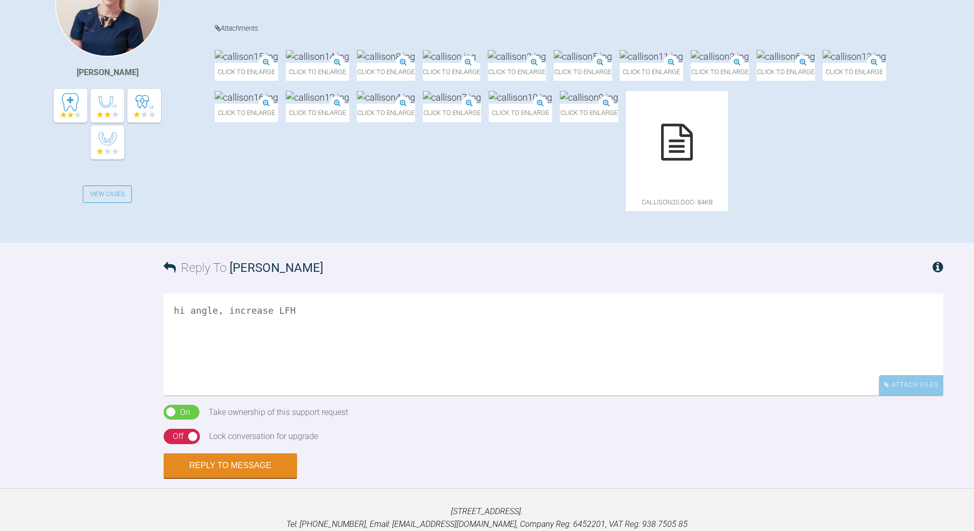
scroll to position [316, 0]
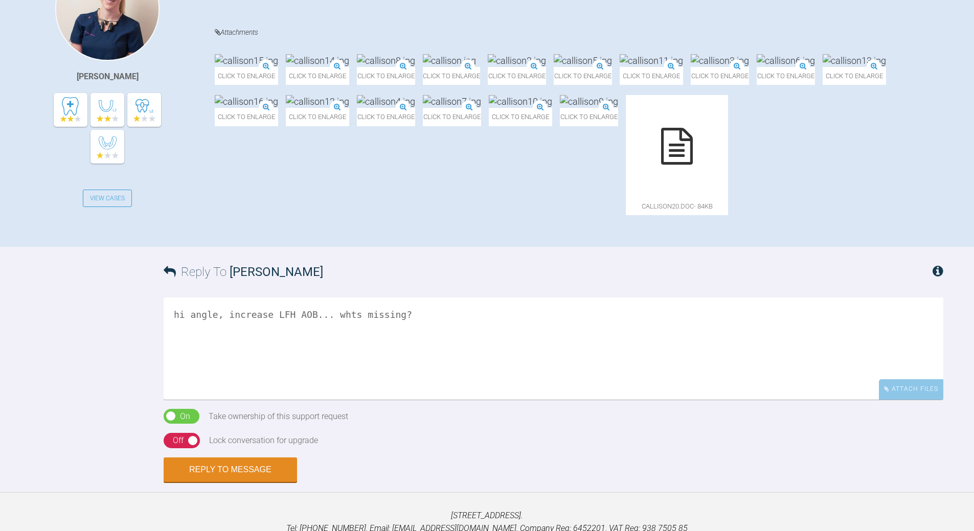
click at [334, 400] on textarea "hi angle, increase LFH AOB... whts missing?" at bounding box center [554, 348] width 780 height 102
click at [351, 400] on textarea "hi angle, increase LFH AOB... whats missing?" at bounding box center [554, 348] width 780 height 102
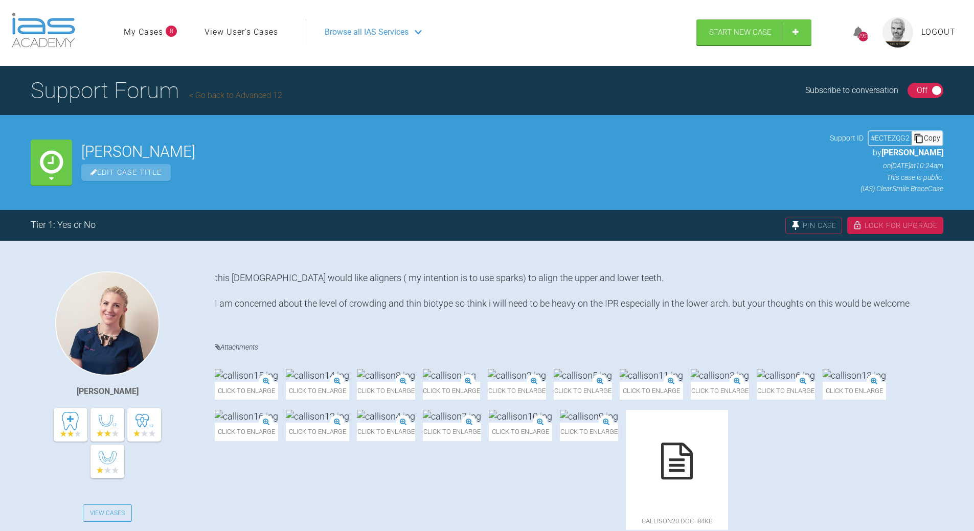
scroll to position [0, 0]
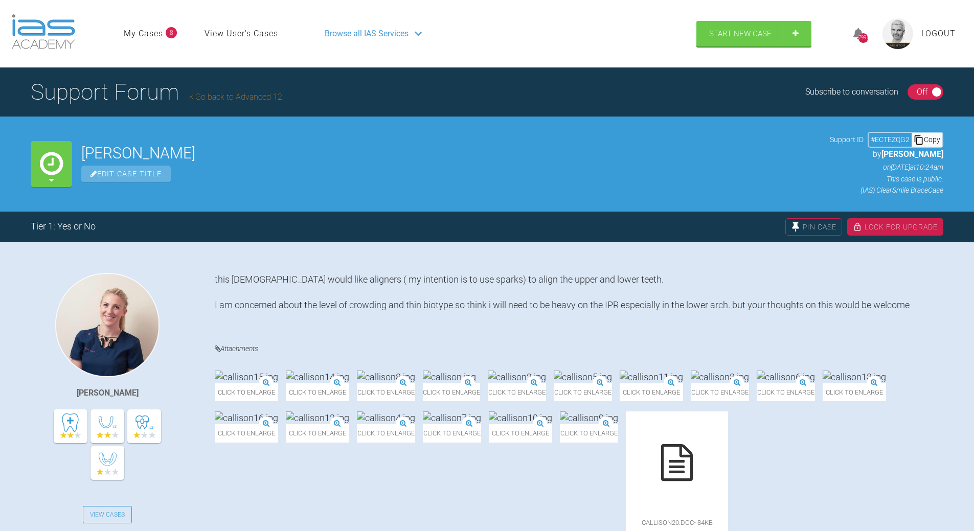
drag, startPoint x: 925, startPoint y: 138, endPoint x: 892, endPoint y: 142, distance: 32.9
click at [921, 137] on div "Copy" at bounding box center [926, 139] width 31 height 13
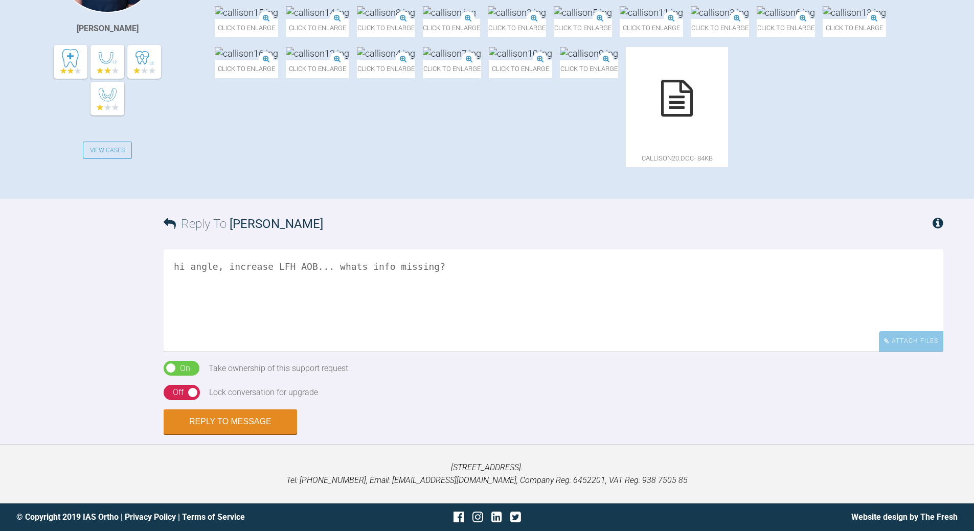
scroll to position [511, 0]
click at [383, 314] on textarea "hi angle, increase LFH AOB... whats info missing?" at bounding box center [554, 300] width 780 height 102
click at [266, 314] on textarea "hi angle, increase LFH AOB... whats info is missing?" at bounding box center [554, 300] width 780 height 102
click at [185, 316] on textarea "hi angle, increased LFH AOB... whats info is missing?" at bounding box center [554, 300] width 780 height 102
click at [447, 316] on textarea "high angle, increased LFH AOB... whats info is missing?" at bounding box center [554, 300] width 780 height 102
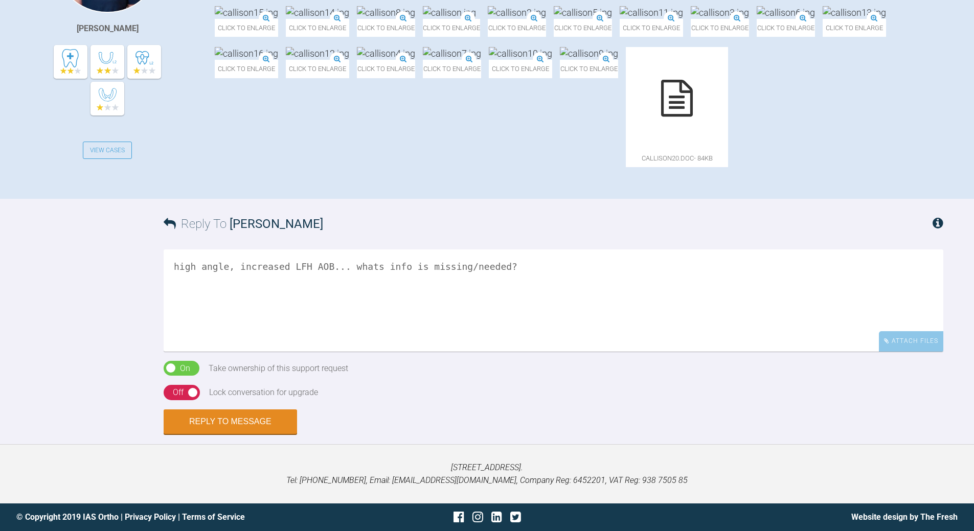
scroll to position [358, 0]
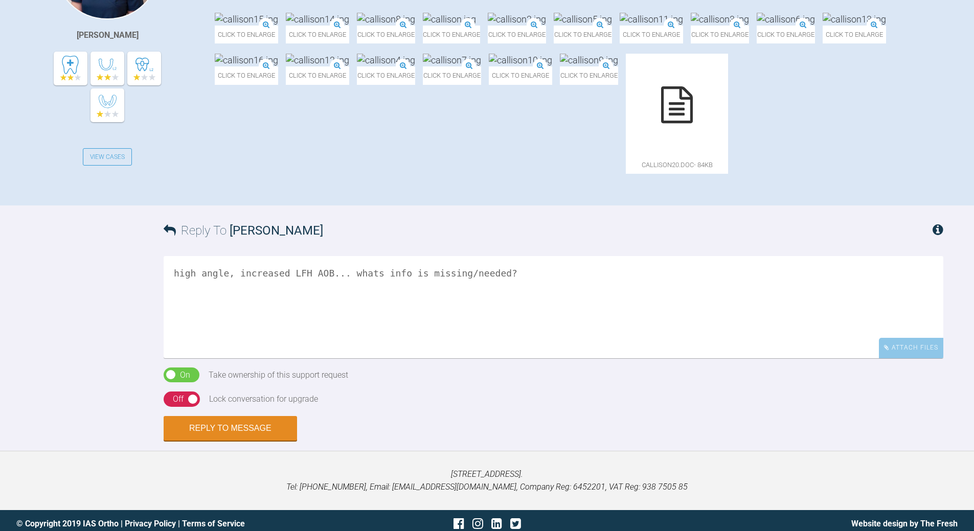
drag, startPoint x: 302, startPoint y: 470, endPoint x: 306, endPoint y: 465, distance: 6.9
click at [303, 358] on textarea "high angle, increased LFH AOB... whats info is missing/needed?" at bounding box center [554, 307] width 780 height 102
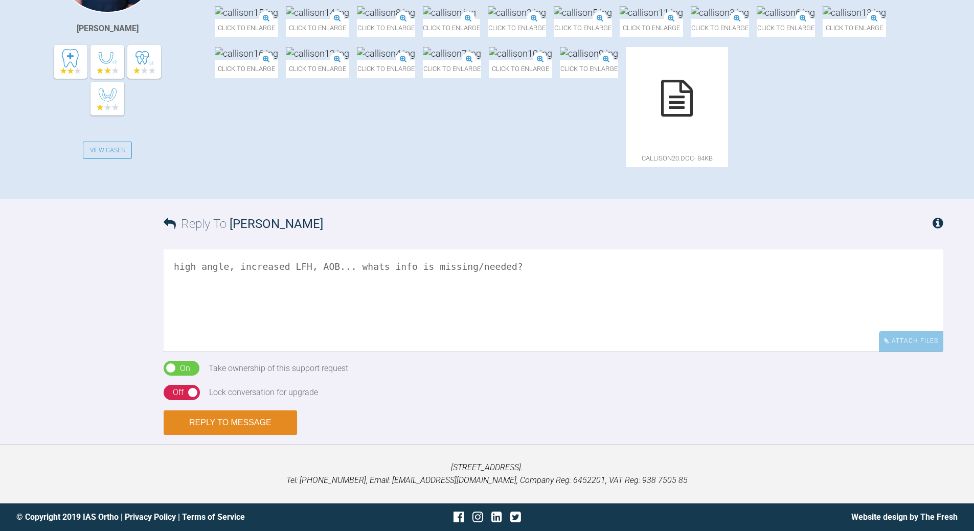
scroll to position [562, 0]
type textarea "high angle, increased LFH, AOB... whats info is missing/needed?"
click at [174, 391] on div "Off" at bounding box center [178, 392] width 11 height 13
click at [227, 420] on button "Reply to Message" at bounding box center [230, 422] width 133 height 25
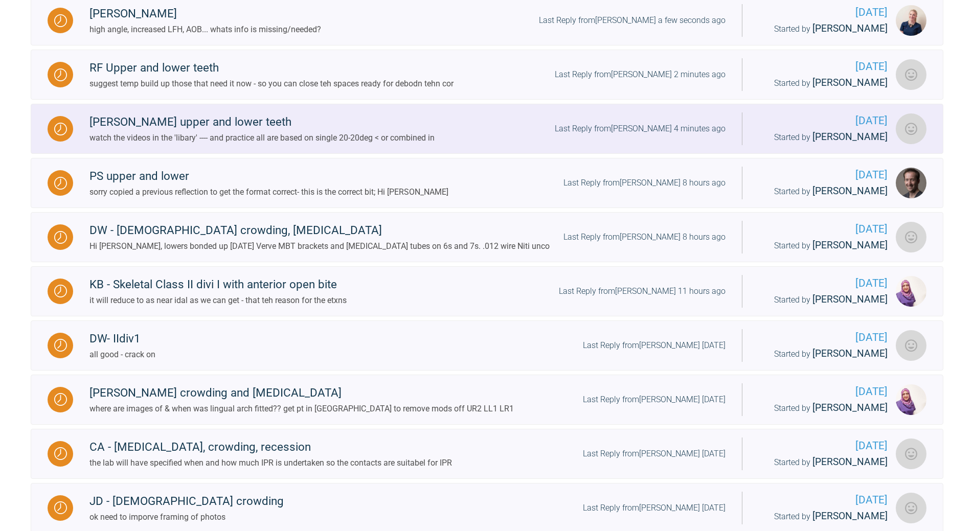
scroll to position [313, 0]
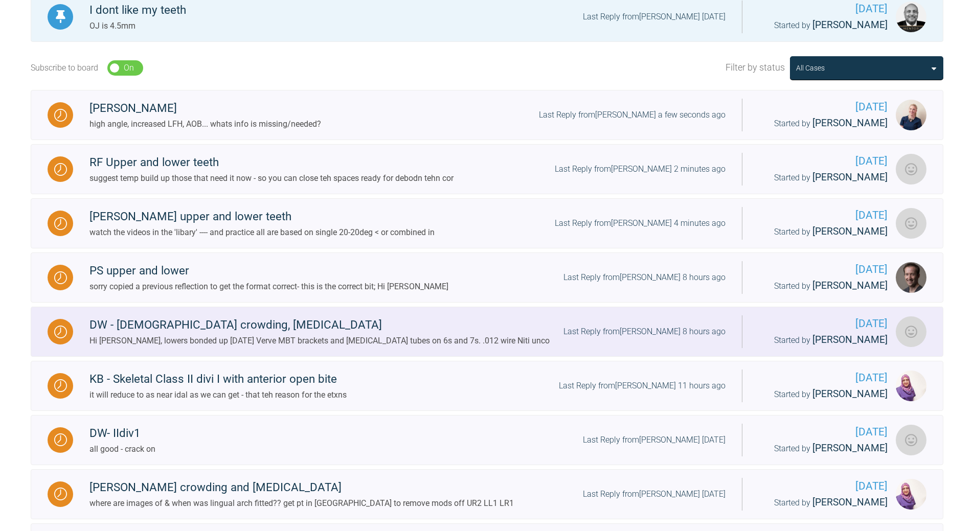
click at [657, 338] on div "Last Reply from [PERSON_NAME] 8 hours ago" at bounding box center [644, 331] width 162 height 13
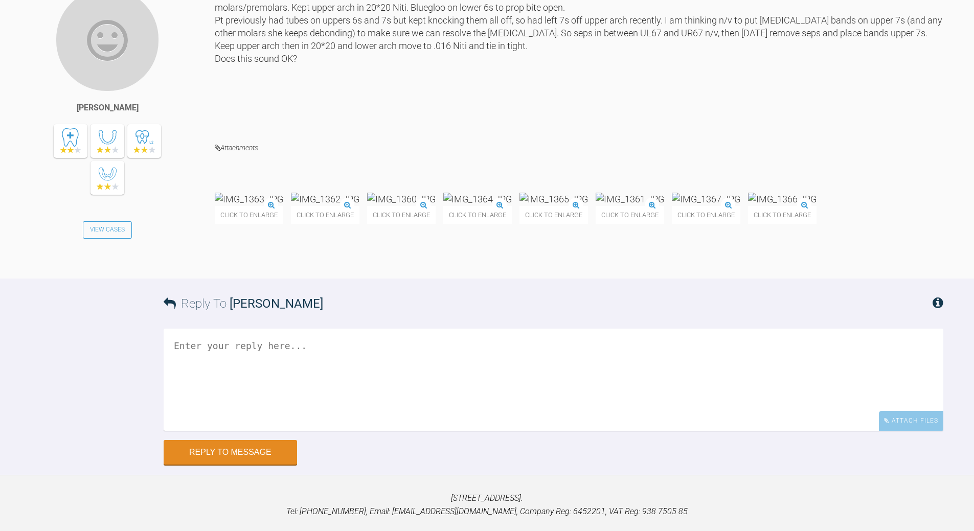
scroll to position [3764, 0]
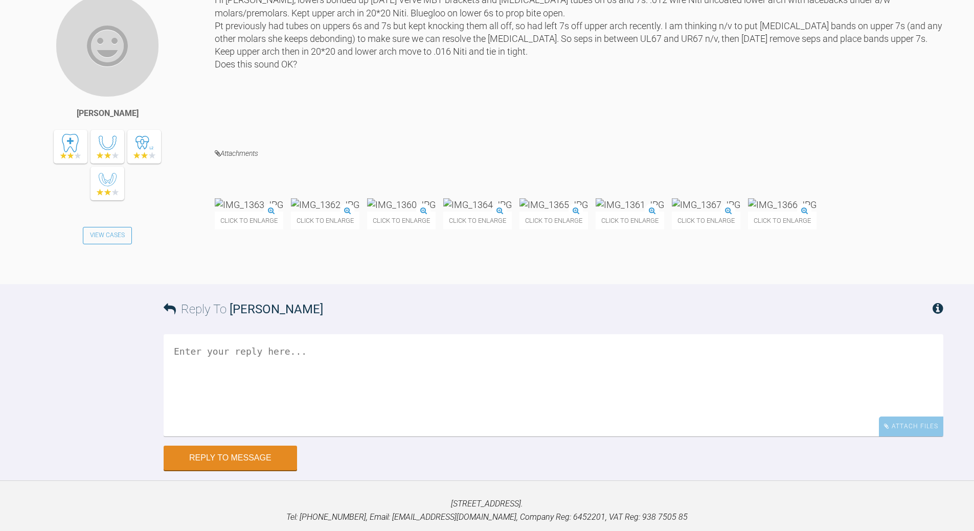
click at [283, 211] on img at bounding box center [249, 204] width 68 height 13
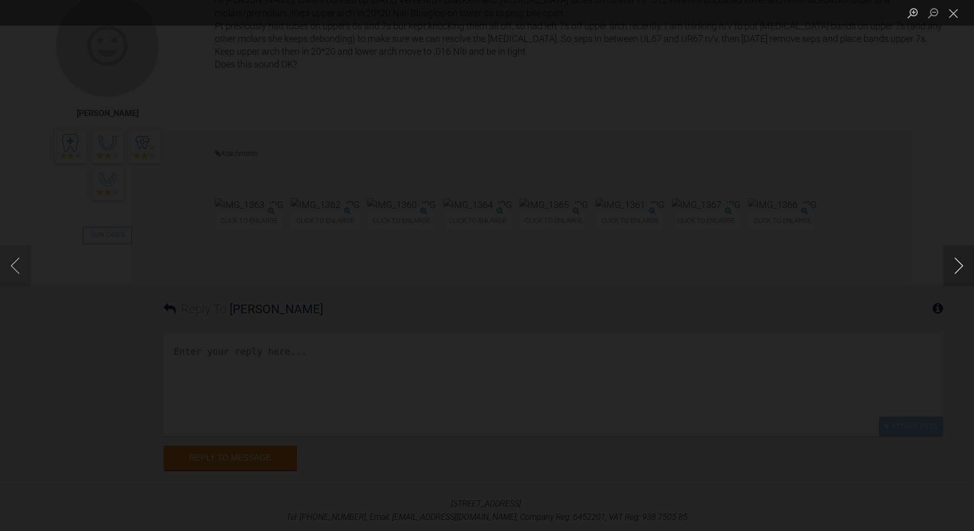
click at [963, 257] on button "Next image" at bounding box center [958, 265] width 31 height 41
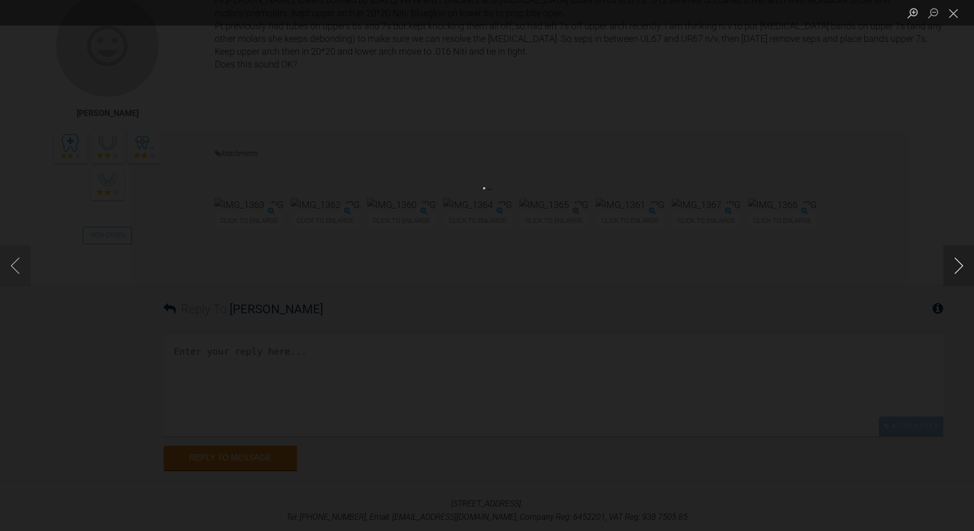
click at [963, 257] on button "Next image" at bounding box center [958, 265] width 31 height 41
drag, startPoint x: 948, startPoint y: 12, endPoint x: 881, endPoint y: 72, distance: 89.8
click at [948, 13] on button "Close lightbox" at bounding box center [953, 13] width 20 height 18
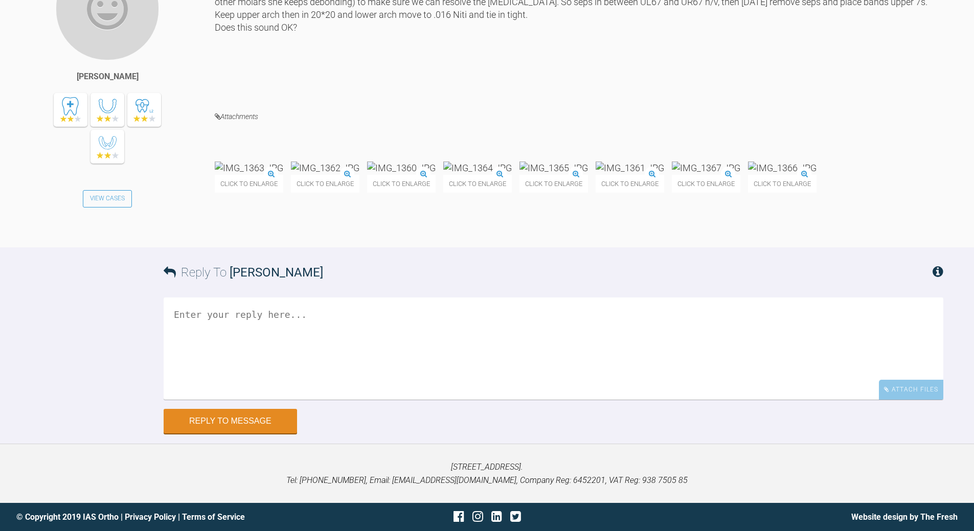
scroll to position [3917, 0]
click at [288, 343] on textarea at bounding box center [554, 348] width 780 height 102
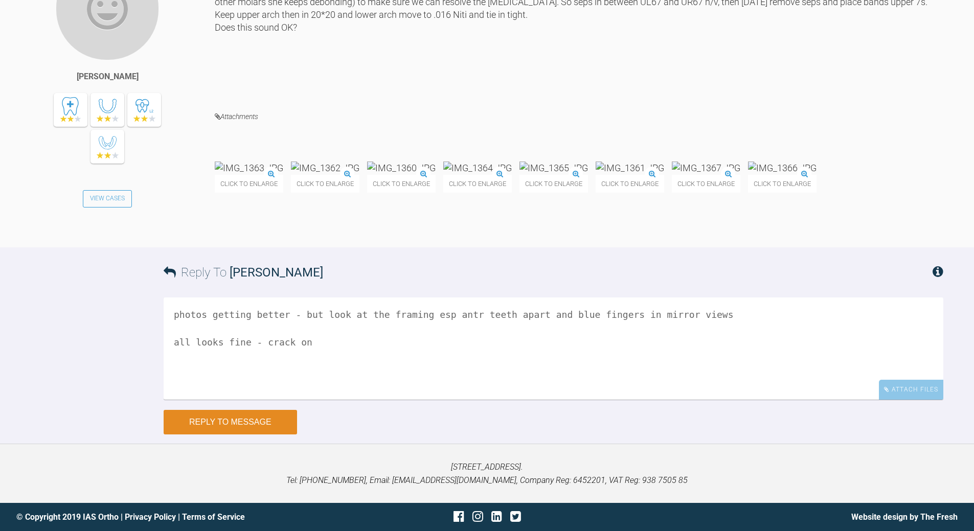
type textarea "photos getting better - but look at the framing esp antr teeth apart and blue f…"
click at [253, 434] on button "Reply to Message" at bounding box center [230, 422] width 133 height 25
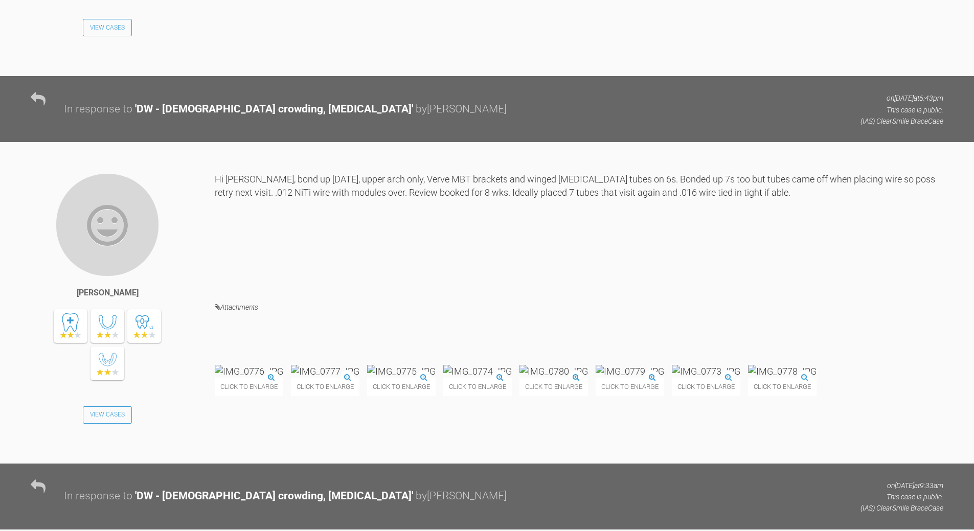
scroll to position [1106, 0]
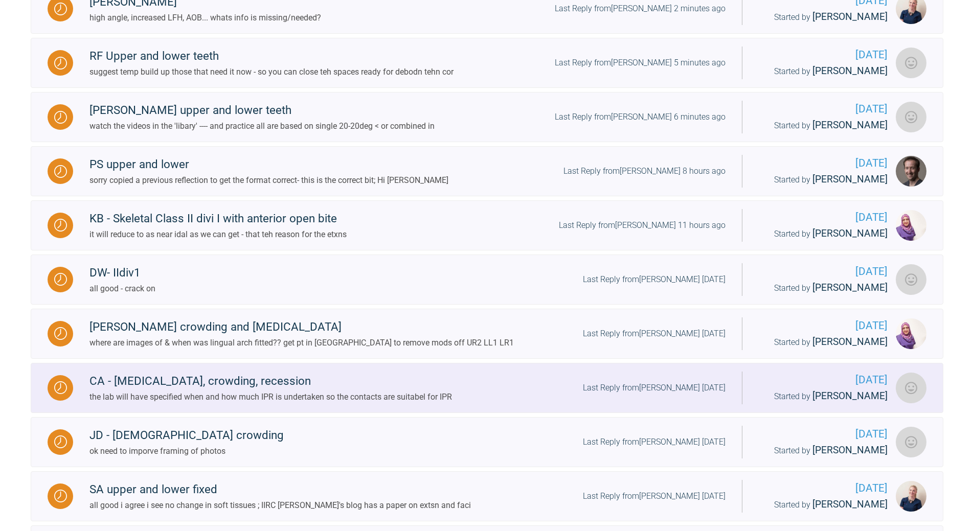
scroll to position [470, 0]
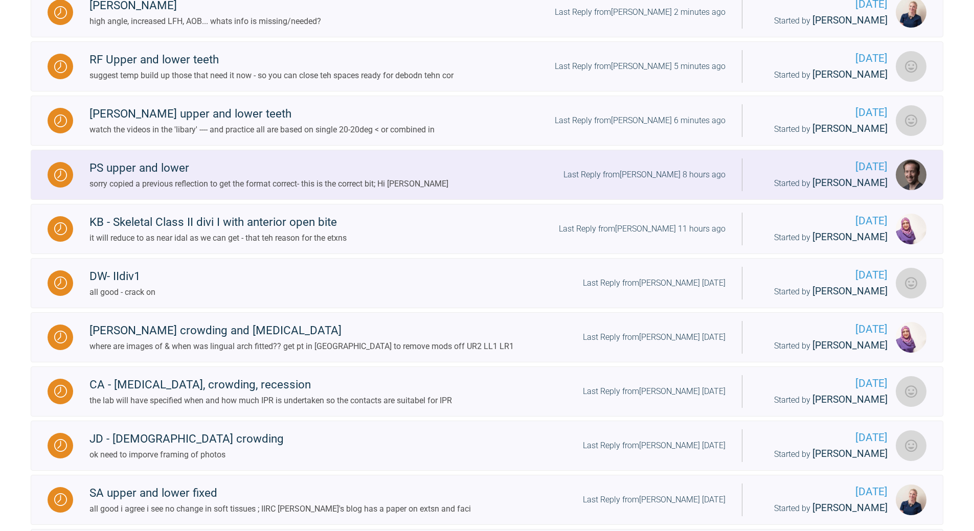
click at [674, 181] on div "Last Reply from [PERSON_NAME] 8 hours ago" at bounding box center [644, 174] width 162 height 13
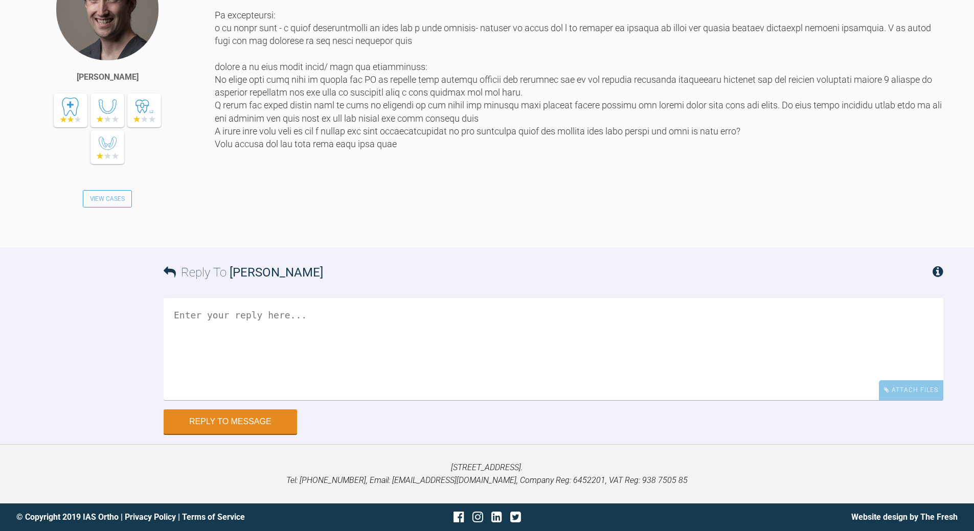
scroll to position [11018, 0]
click at [313, 400] on textarea at bounding box center [554, 349] width 780 height 102
click at [189, 310] on textarea "recssion LR1?" at bounding box center [554, 349] width 780 height 102
drag, startPoint x: 172, startPoint y: 315, endPoint x: 175, endPoint y: 311, distance: 5.4
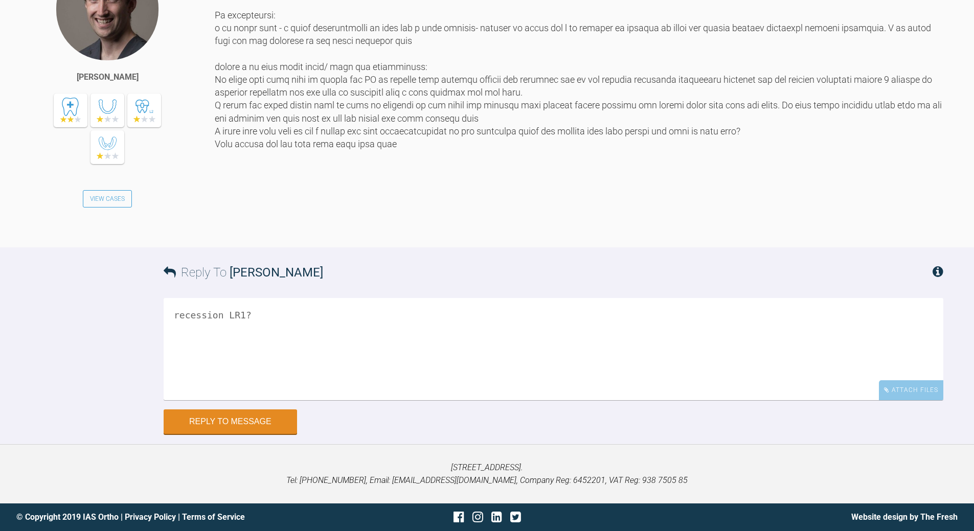
click at [172, 314] on textarea "recession LR1?" at bounding box center [554, 349] width 780 height 102
click at [236, 312] on textarea "all fine - waht aboutthe recession LR1?" at bounding box center [554, 349] width 780 height 102
click at [401, 315] on textarea "all fine - what about the recession LR1?" at bounding box center [554, 349] width 780 height 102
click at [231, 327] on textarea "all fine - what about the recession LR1? and long tem pot problems" at bounding box center [554, 349] width 780 height 102
click at [195, 327] on textarea "all fine - what about the recession LR1? and long term pot problems" at bounding box center [554, 349] width 780 height 102
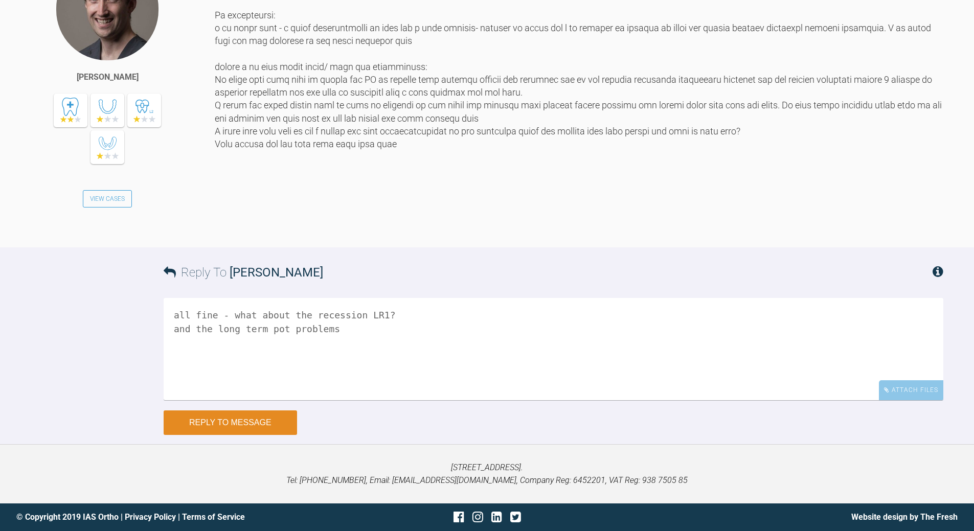
type textarea "all fine - what about the recession LR1? and the long term pot problems"
click at [262, 420] on button "Reply to Message" at bounding box center [230, 422] width 133 height 25
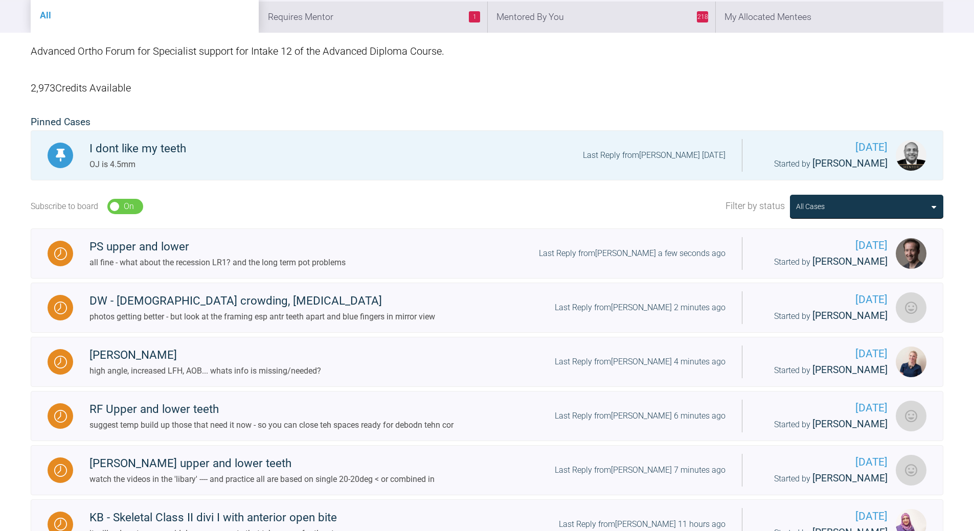
scroll to position [10, 0]
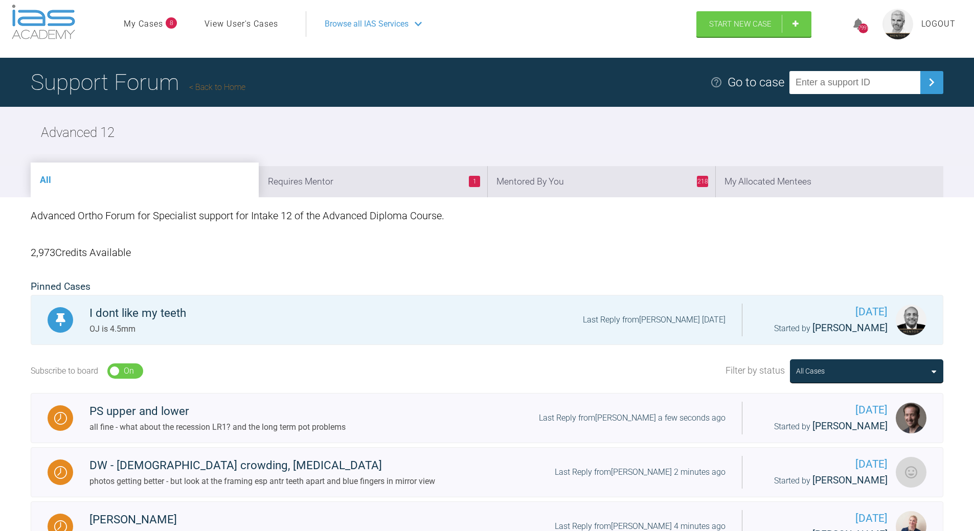
click at [640, 180] on li "218 Mentored By You" at bounding box center [601, 181] width 228 height 31
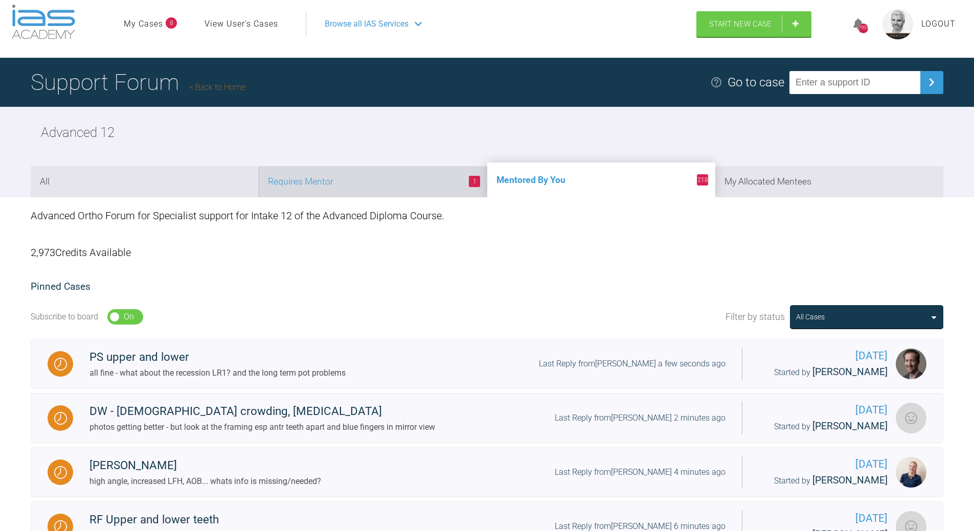
click at [396, 184] on li "1 Requires Mentor" at bounding box center [373, 181] width 228 height 31
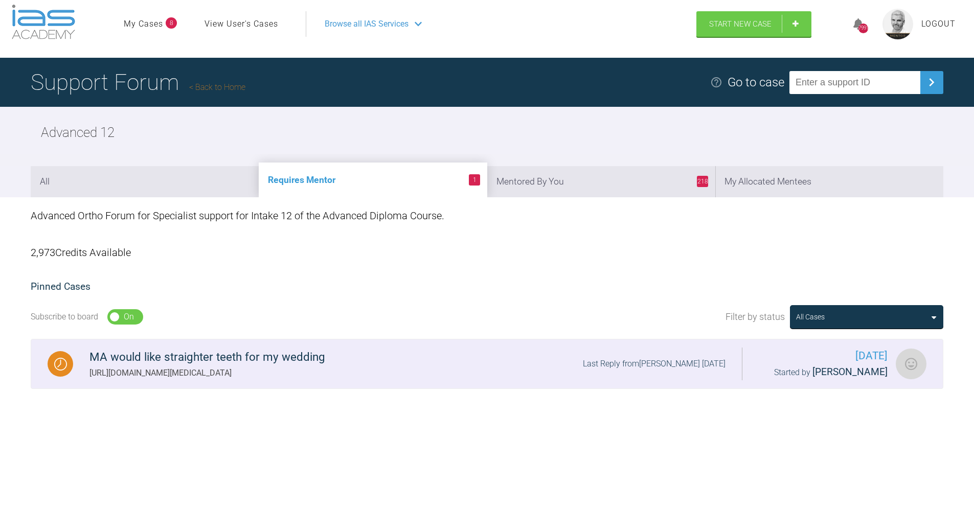
click at [618, 359] on div "Last Reply from [PERSON_NAME] [DATE]" at bounding box center [654, 363] width 143 height 13
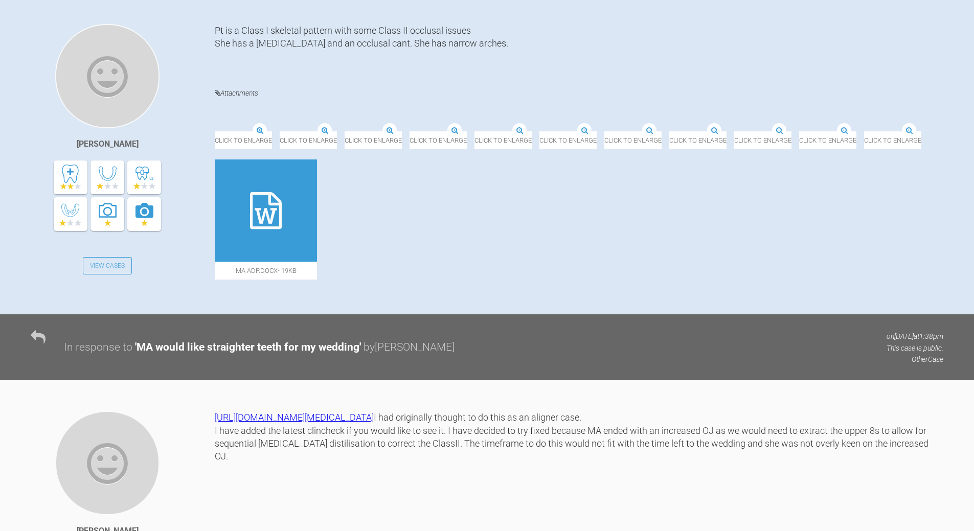
scroll to position [265, 0]
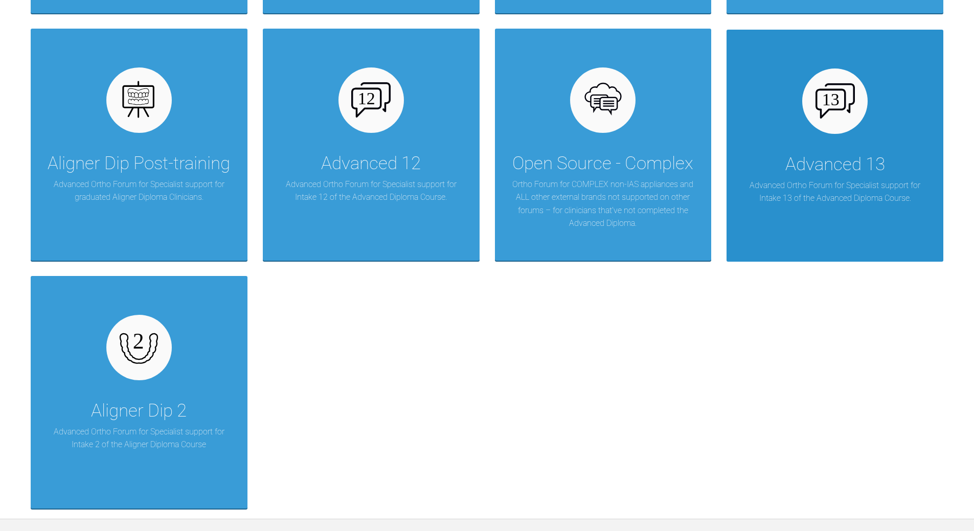
click at [844, 186] on p "Advanced Ortho Forum for Specialist support for Intake 13 of the Advanced Diplo…" at bounding box center [835, 192] width 186 height 26
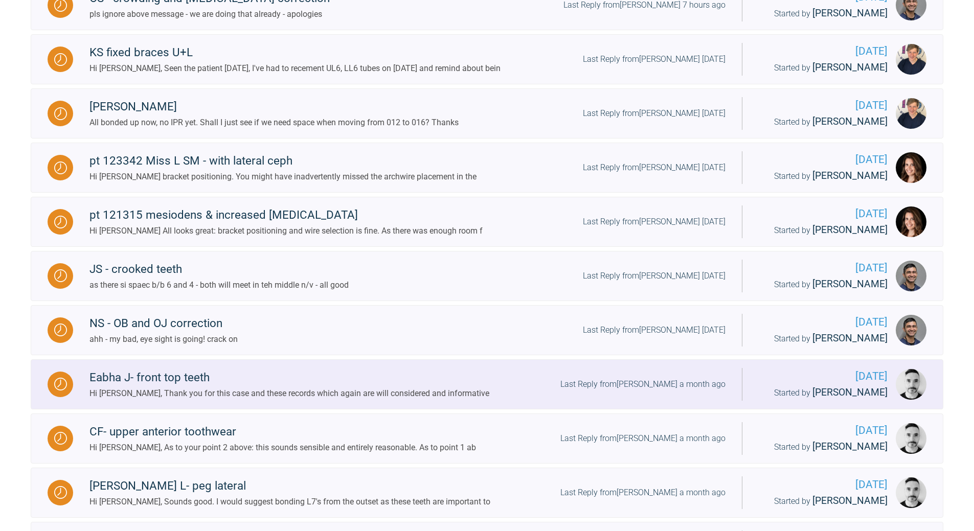
scroll to position [320, 0]
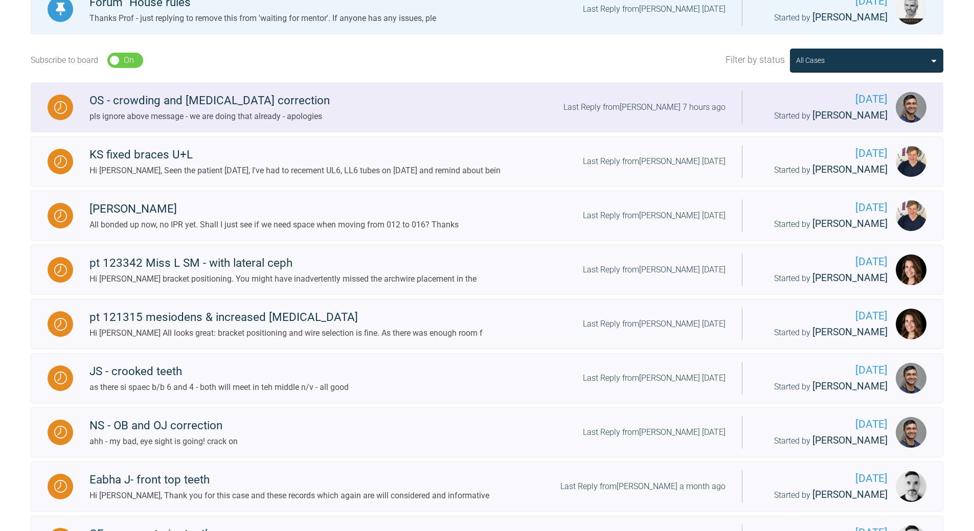
click at [646, 104] on div "Last Reply from [PERSON_NAME] 7 hours ago" at bounding box center [644, 107] width 162 height 13
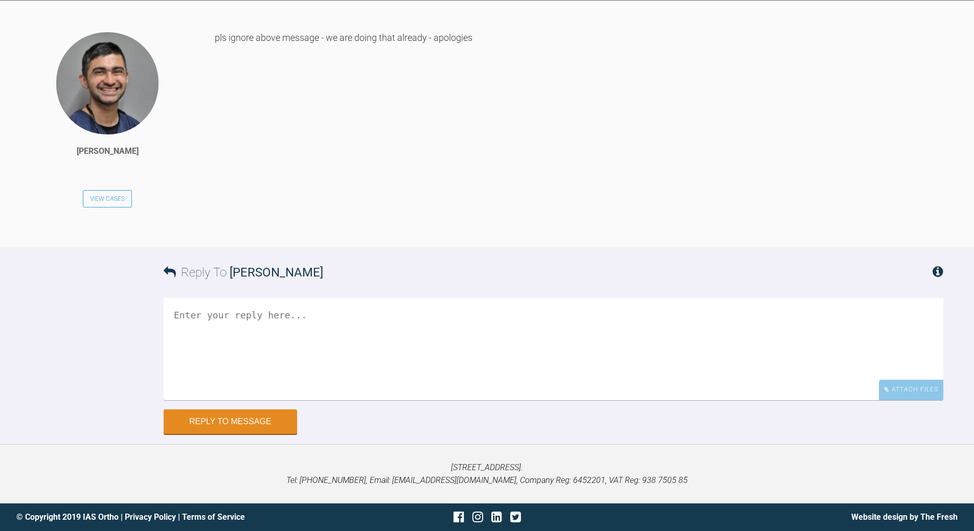
scroll to position [7323, 0]
click at [391, 400] on textarea at bounding box center [554, 349] width 780 height 102
type textarea "touche ! :-)"
click at [274, 421] on button "Reply to Message" at bounding box center [230, 422] width 133 height 25
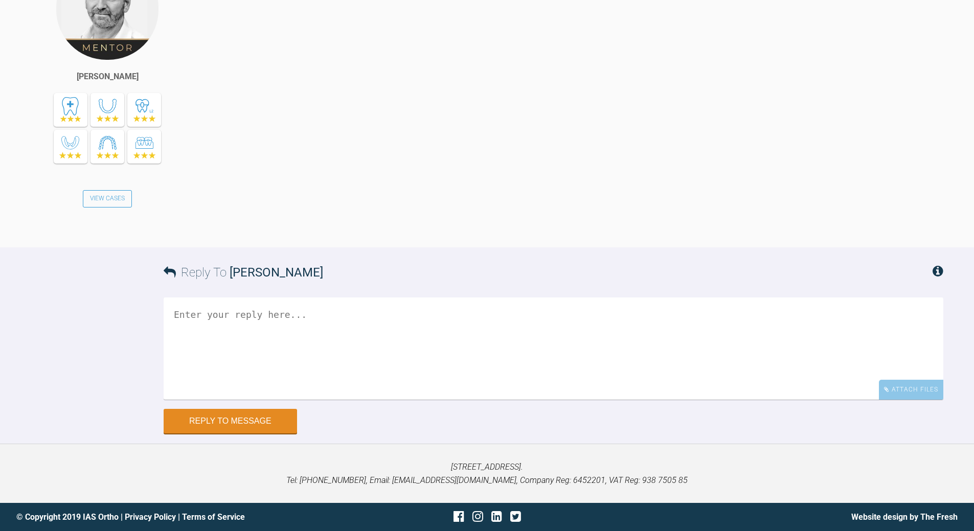
scroll to position [7875, 0]
